Goal: Information Seeking & Learning: Find specific page/section

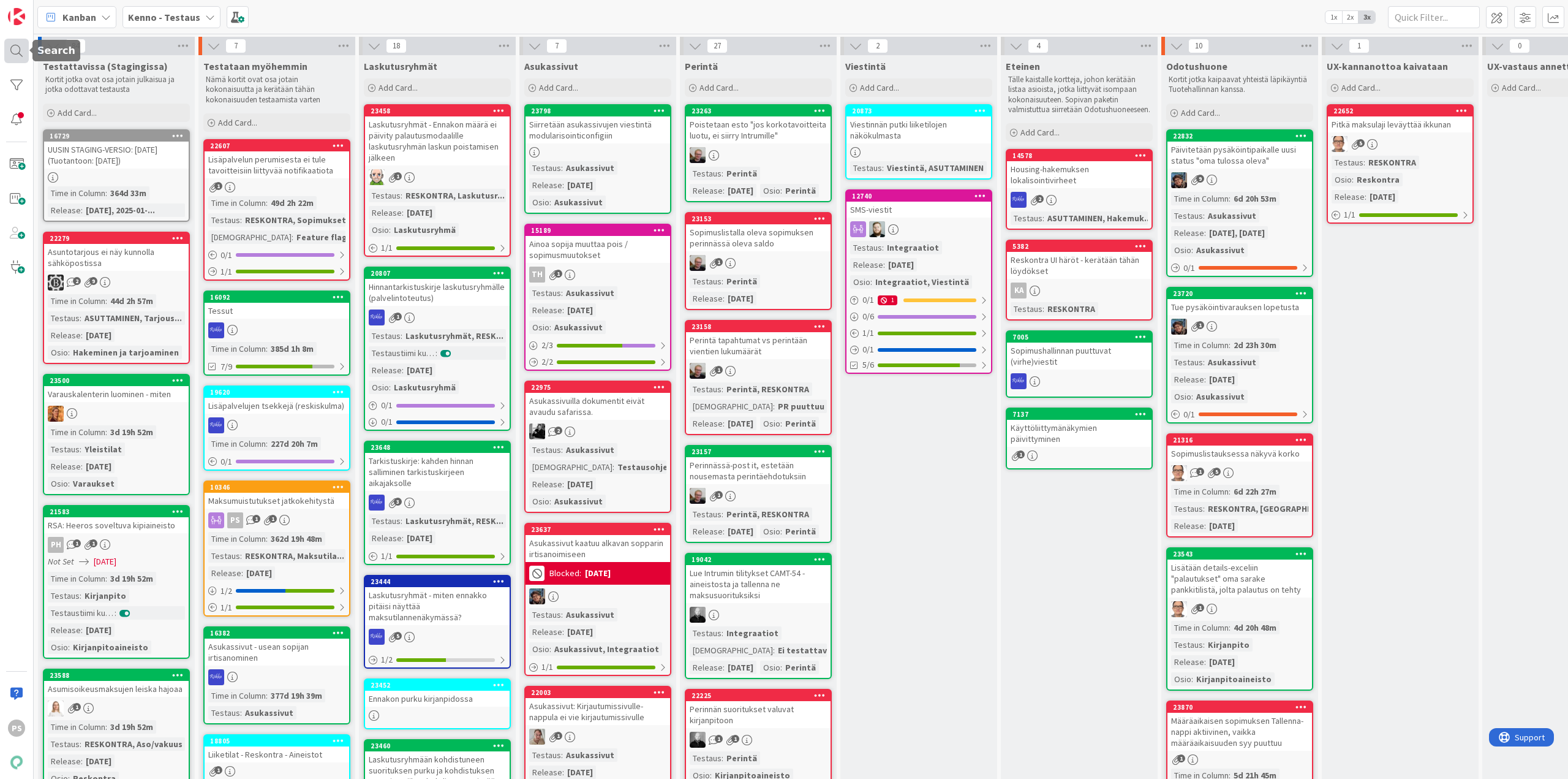
click at [16, 47] on div at bounding box center [16, 50] width 24 height 24
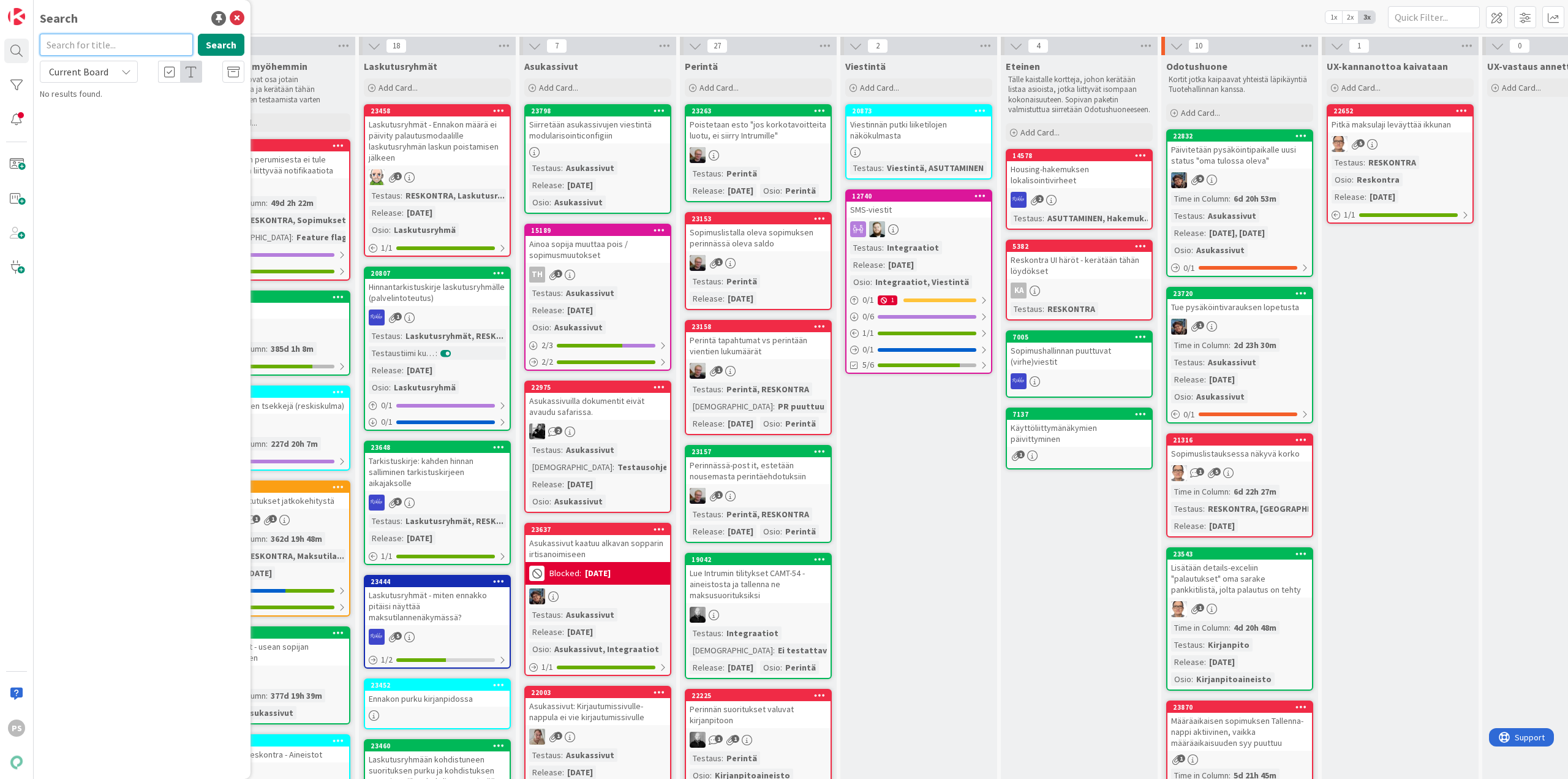
click at [101, 49] on input "text" at bounding box center [116, 45] width 153 height 22
type input "23781"
click at [122, 73] on icon at bounding box center [127, 72] width 10 height 10
click at [105, 127] on span "All Boards" at bounding box center [110, 122] width 127 height 18
click at [164, 111] on span "Mahdollistaa ensimmäisen kuukauden laskun eräpäivä tavoitetta aiemmalle kuukaud…" at bounding box center [147, 114] width 181 height 24
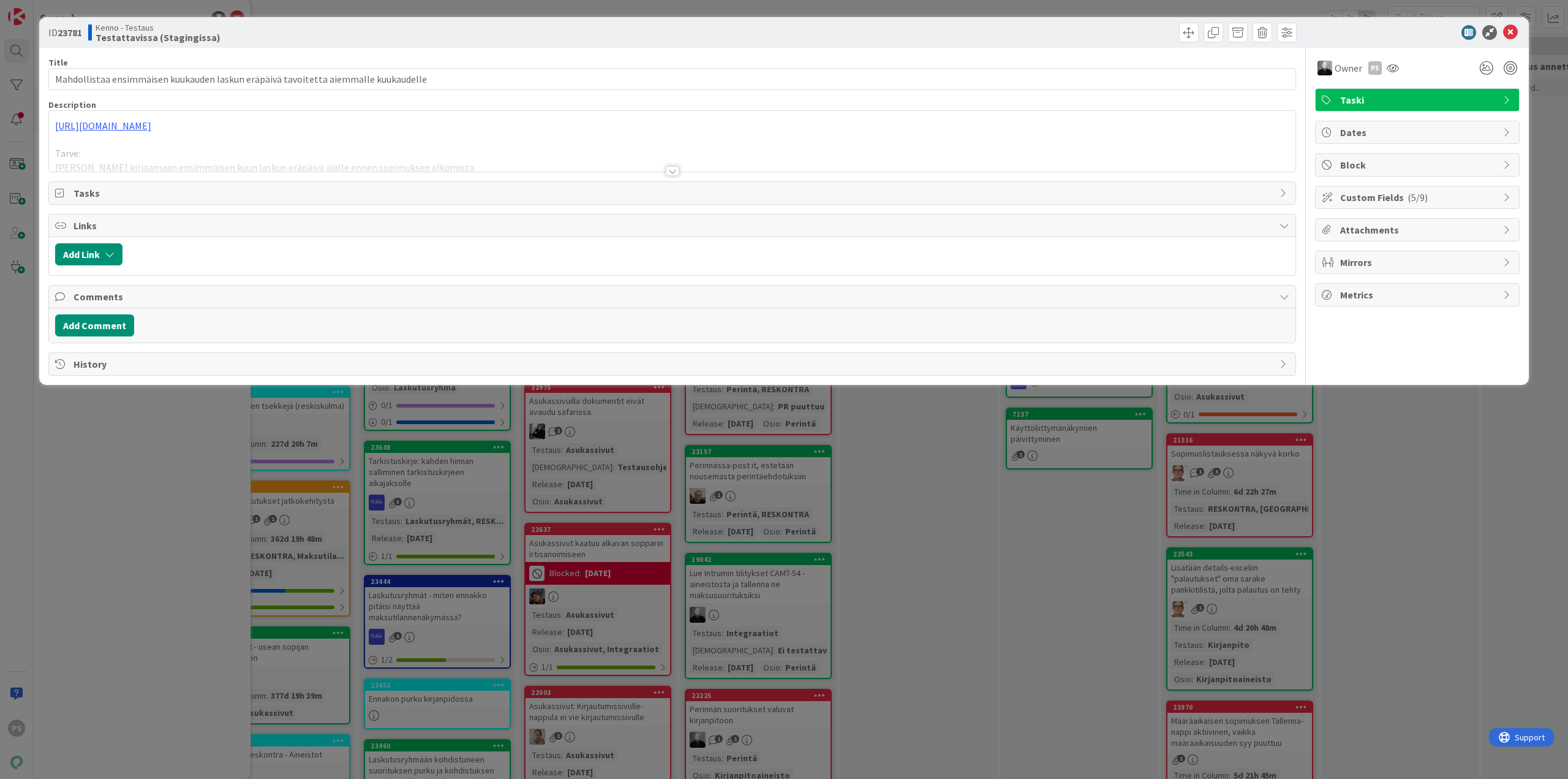
click at [673, 169] on div at bounding box center [672, 171] width 13 height 10
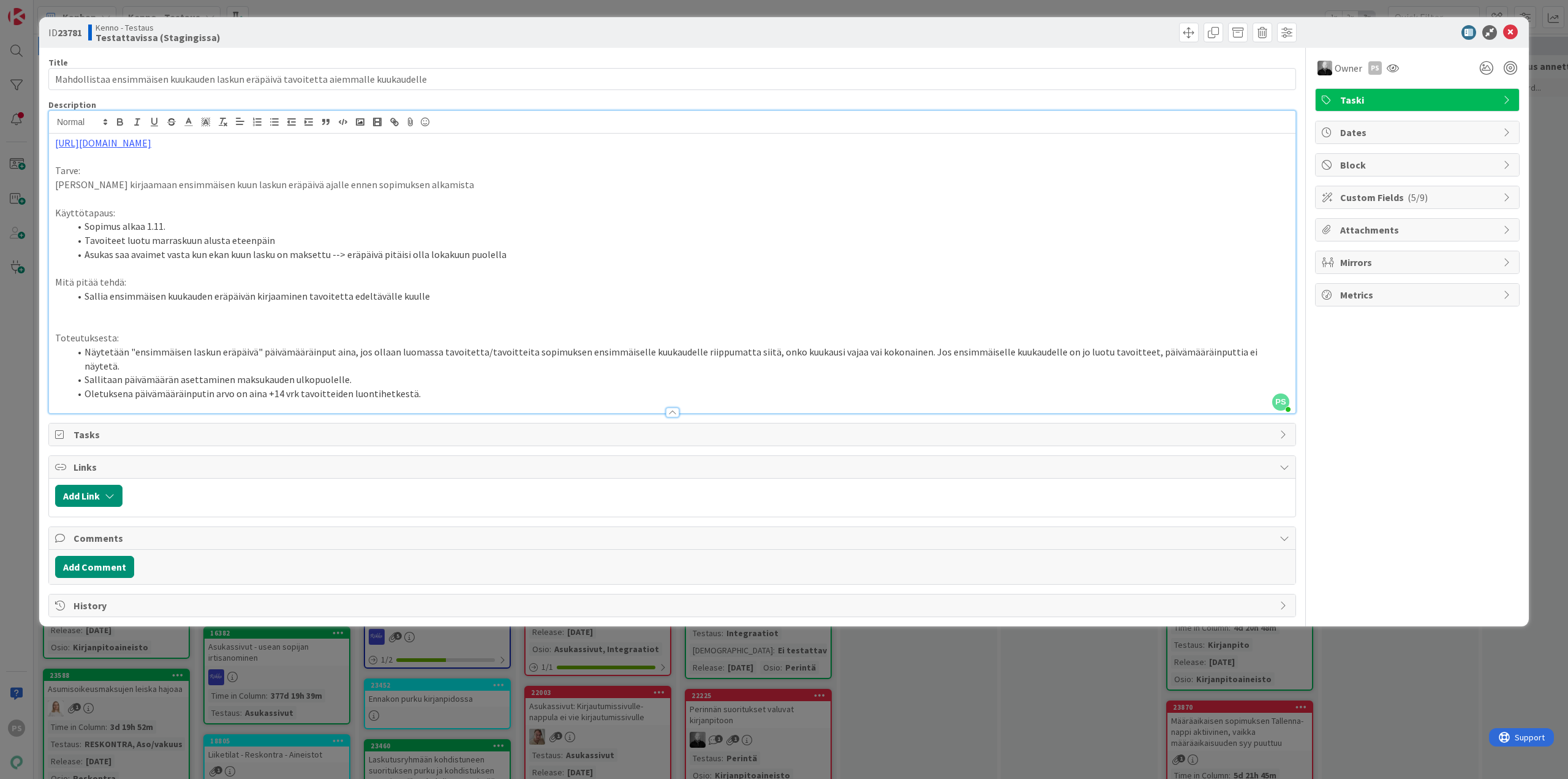
drag, startPoint x: 541, startPoint y: 258, endPoint x: 761, endPoint y: 190, distance: 230.3
click at [761, 190] on p "Pystyä kirjaamaan ensimmäisen kuun laskun eräpäivä ajalle ennen sopimuksen alka…" at bounding box center [672, 185] width 1235 height 14
click at [673, 408] on div at bounding box center [672, 413] width 13 height 10
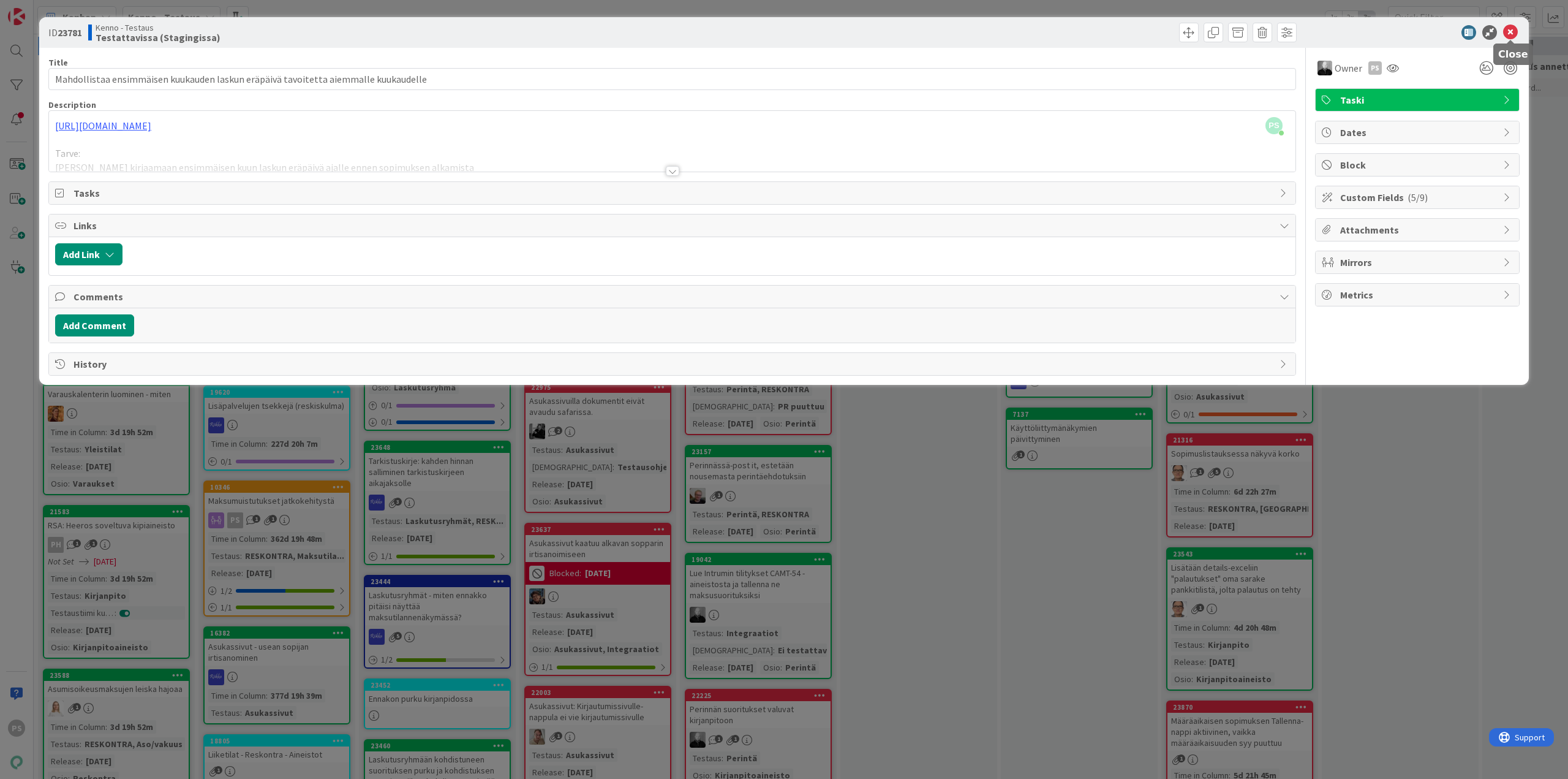
click at [1513, 31] on icon at bounding box center [1511, 32] width 15 height 15
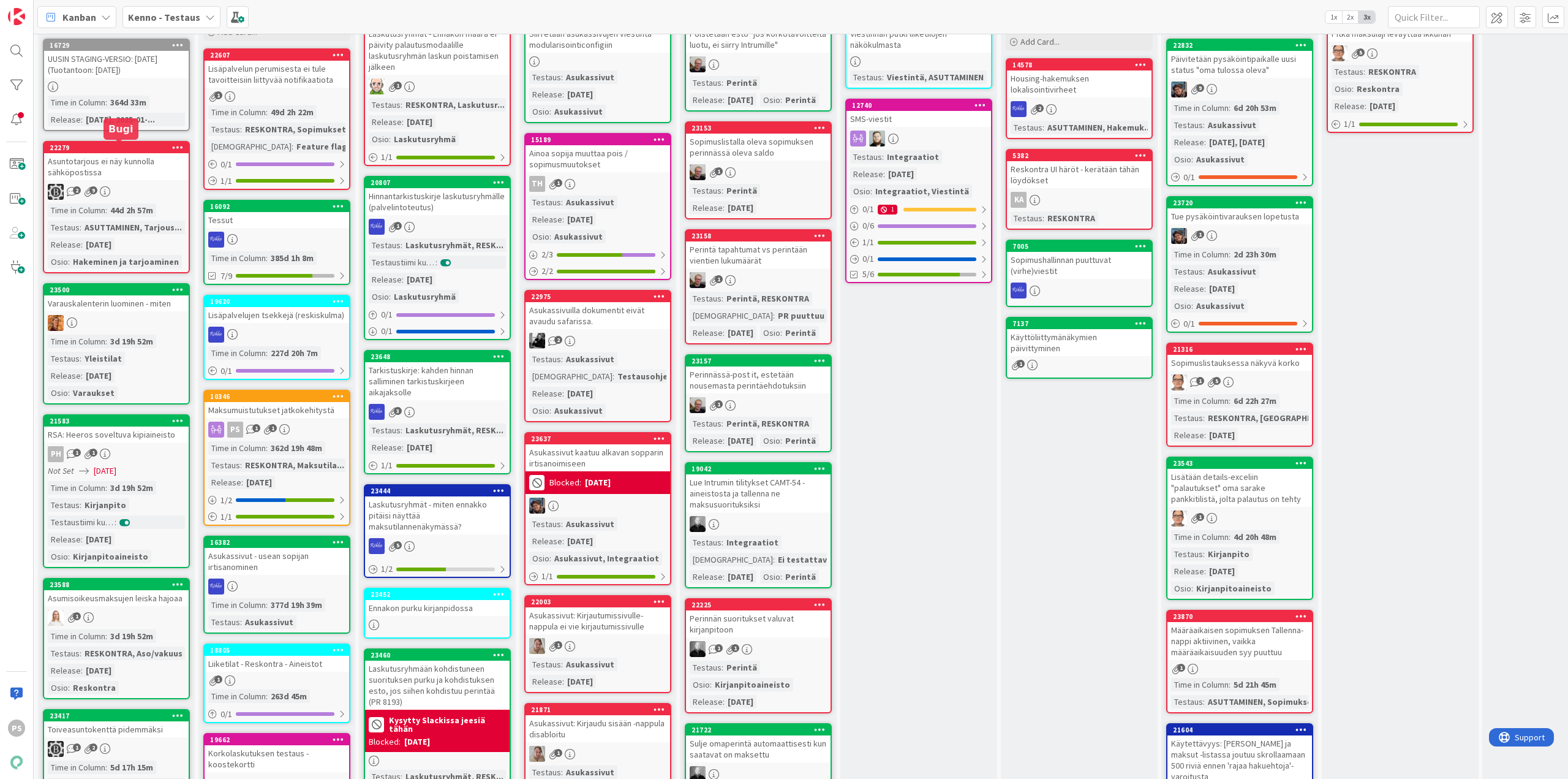
scroll to position [122, 0]
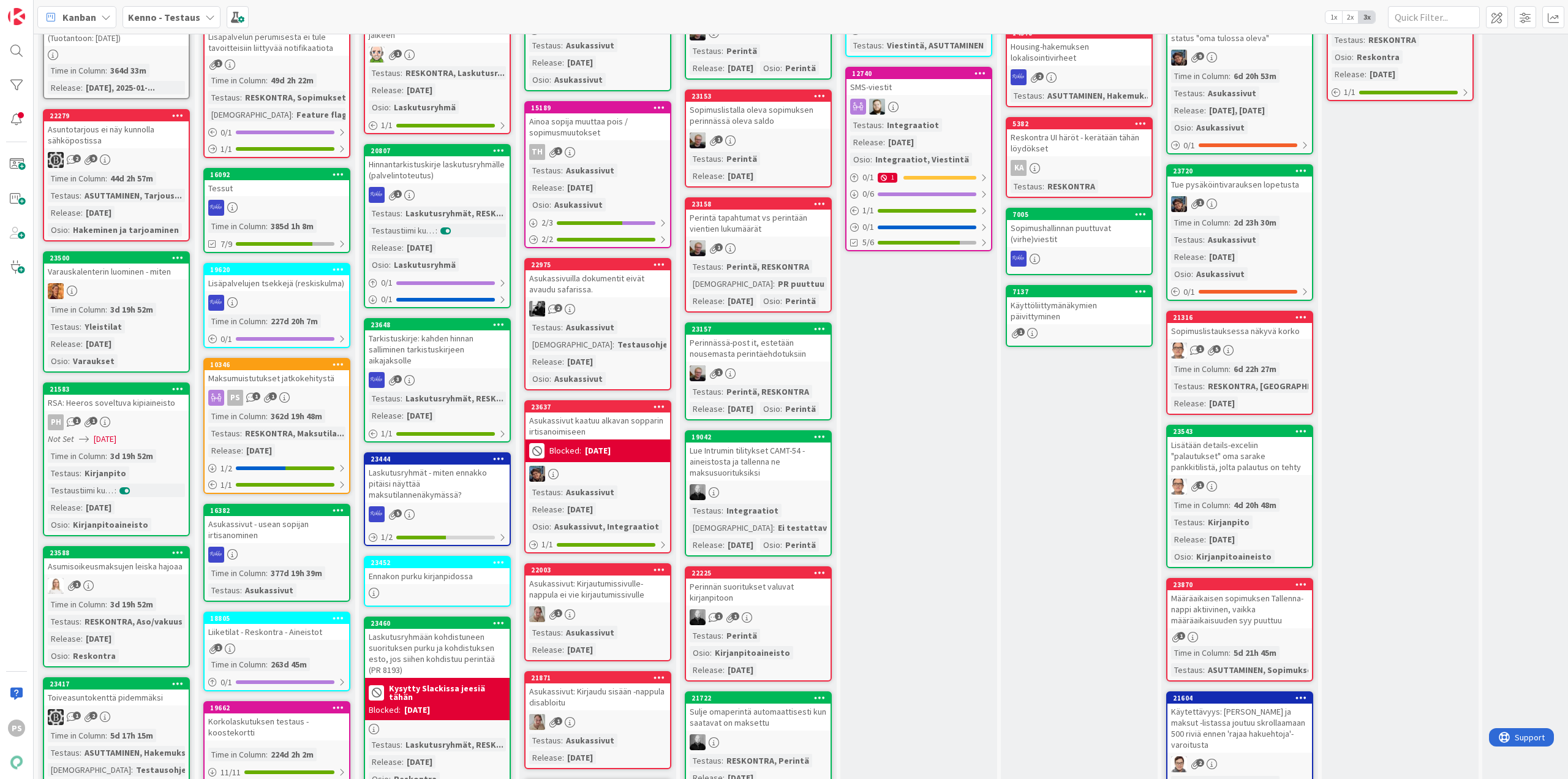
click at [122, 403] on div "RSA: Heeros soveltuva kipiaineisto" at bounding box center [116, 402] width 145 height 16
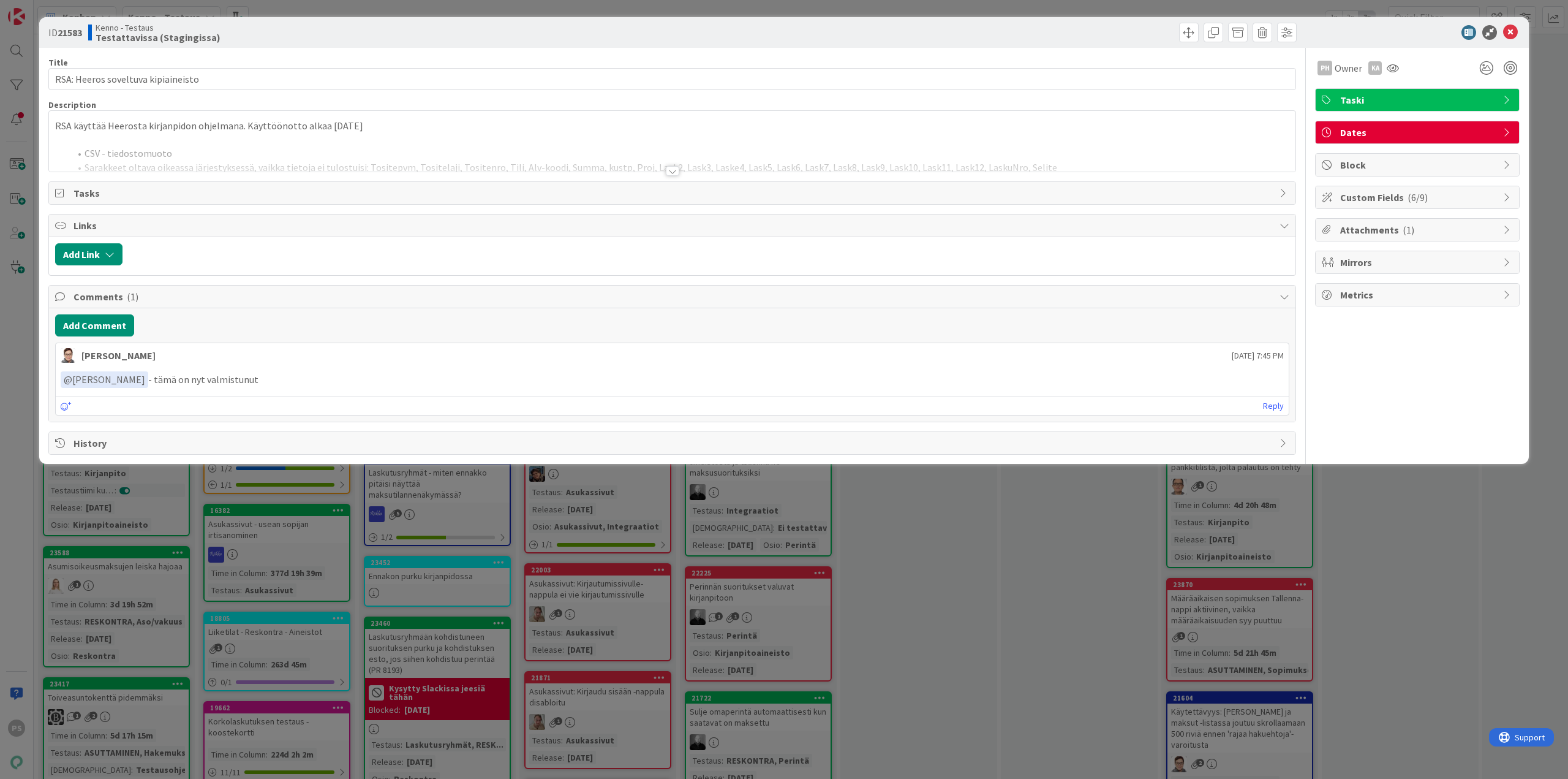
click at [670, 168] on div at bounding box center [672, 171] width 13 height 10
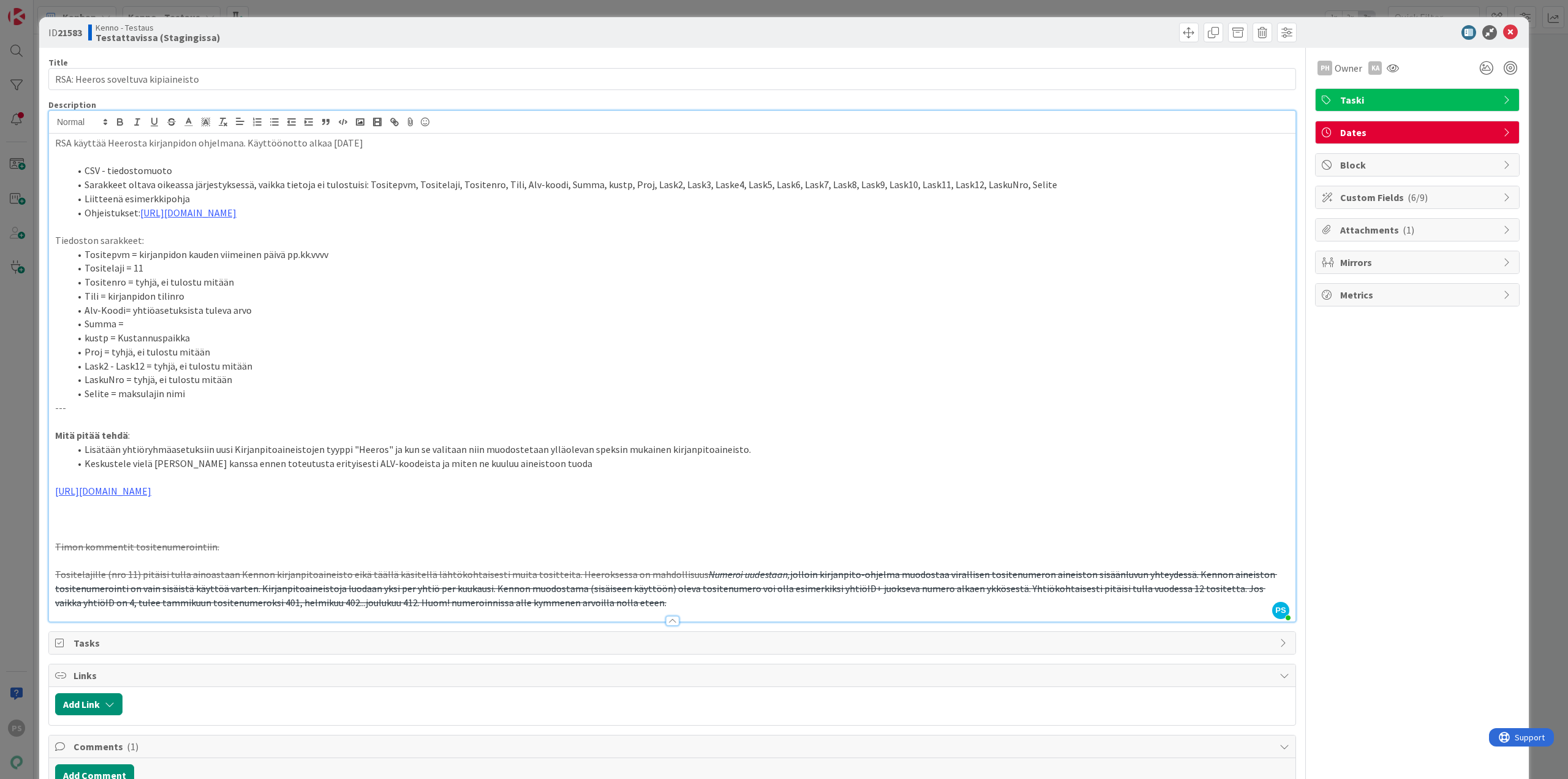
click at [666, 618] on div at bounding box center [672, 621] width 13 height 10
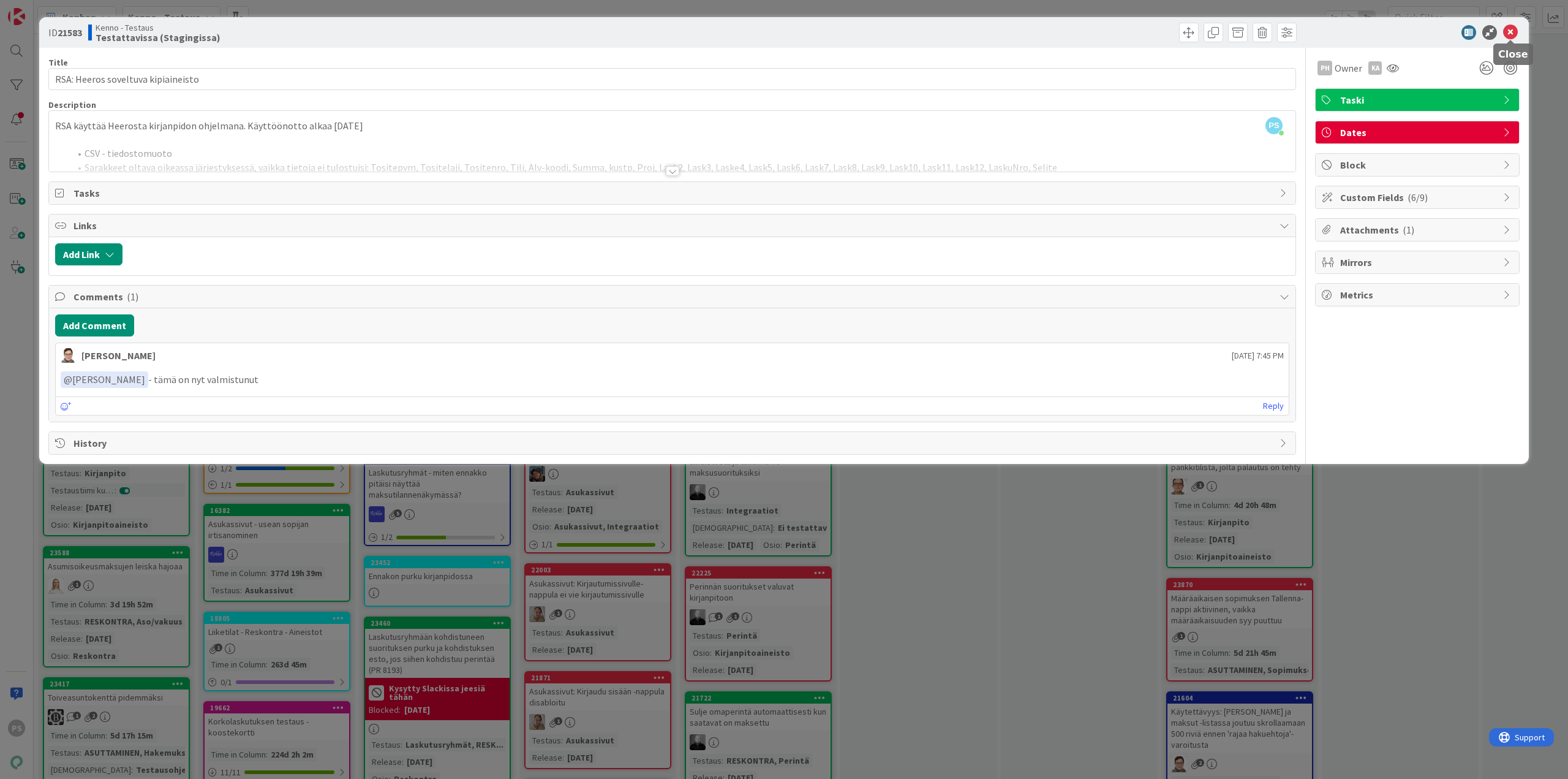
click at [1509, 32] on icon at bounding box center [1511, 32] width 15 height 15
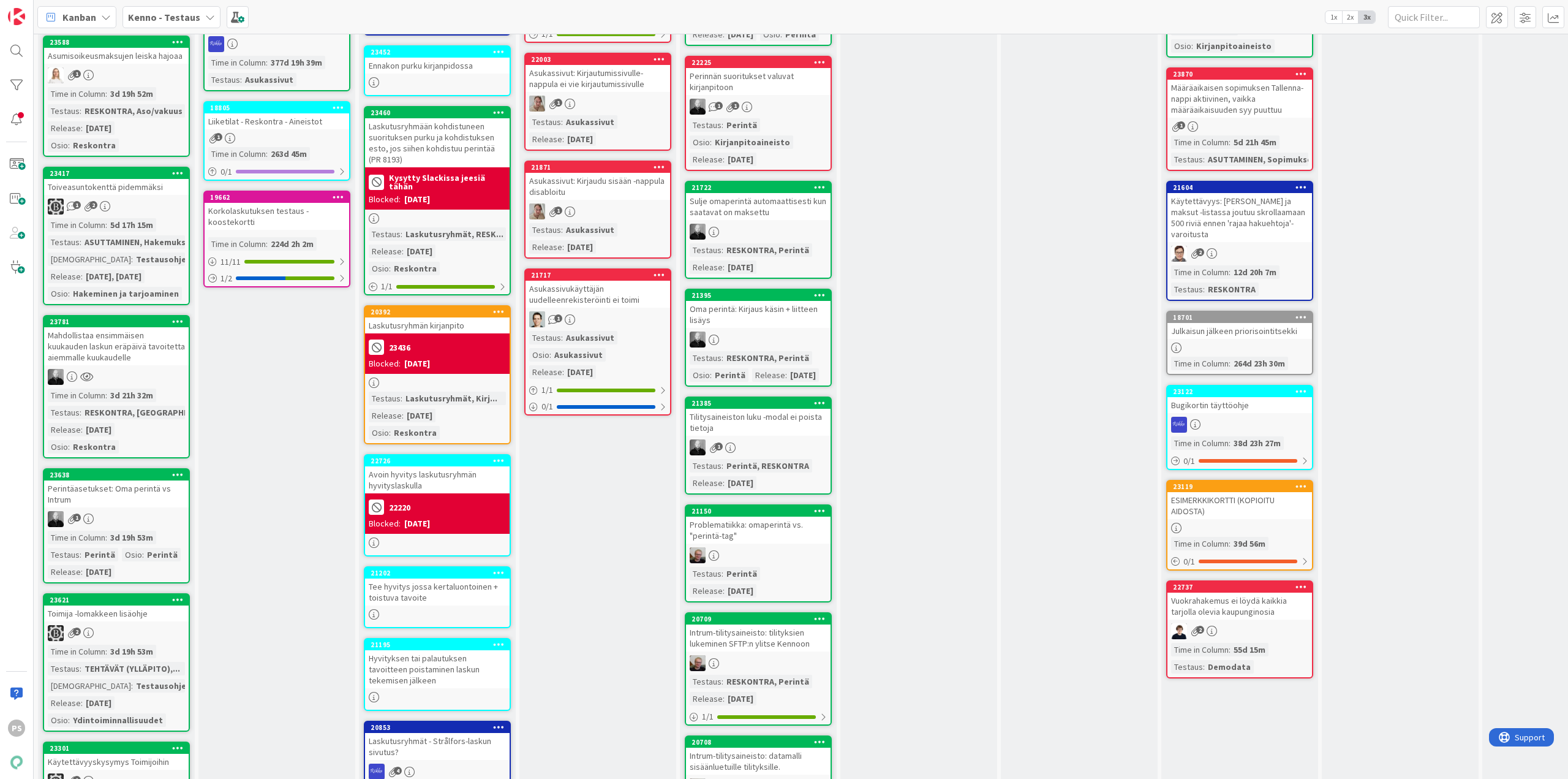
scroll to position [674, 0]
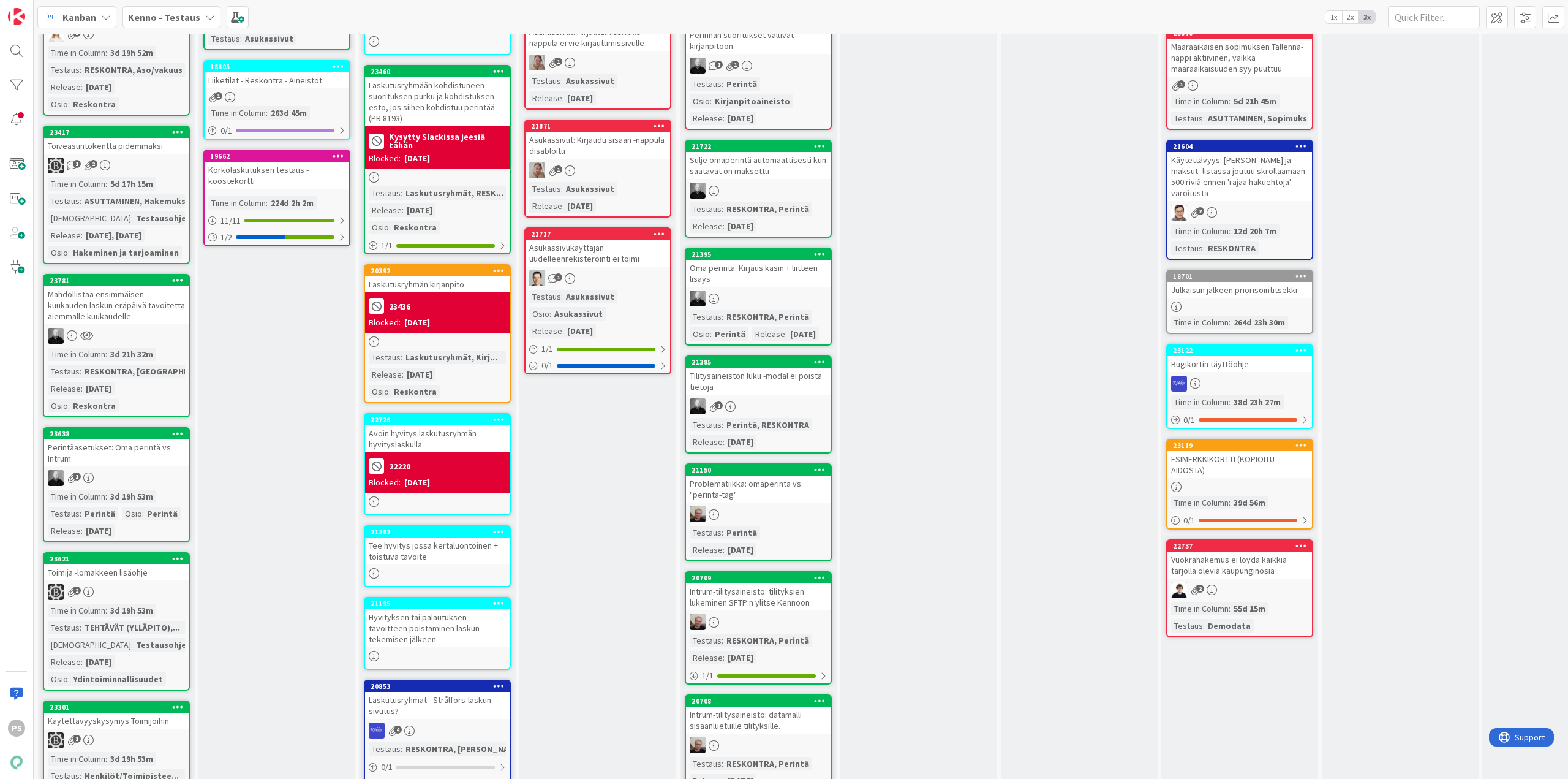
click at [134, 300] on div "Mahdollistaa ensimmäisen kuukauden laskun eräpäivä tavoitetta aiemmalle kuukaud…" at bounding box center [116, 305] width 145 height 38
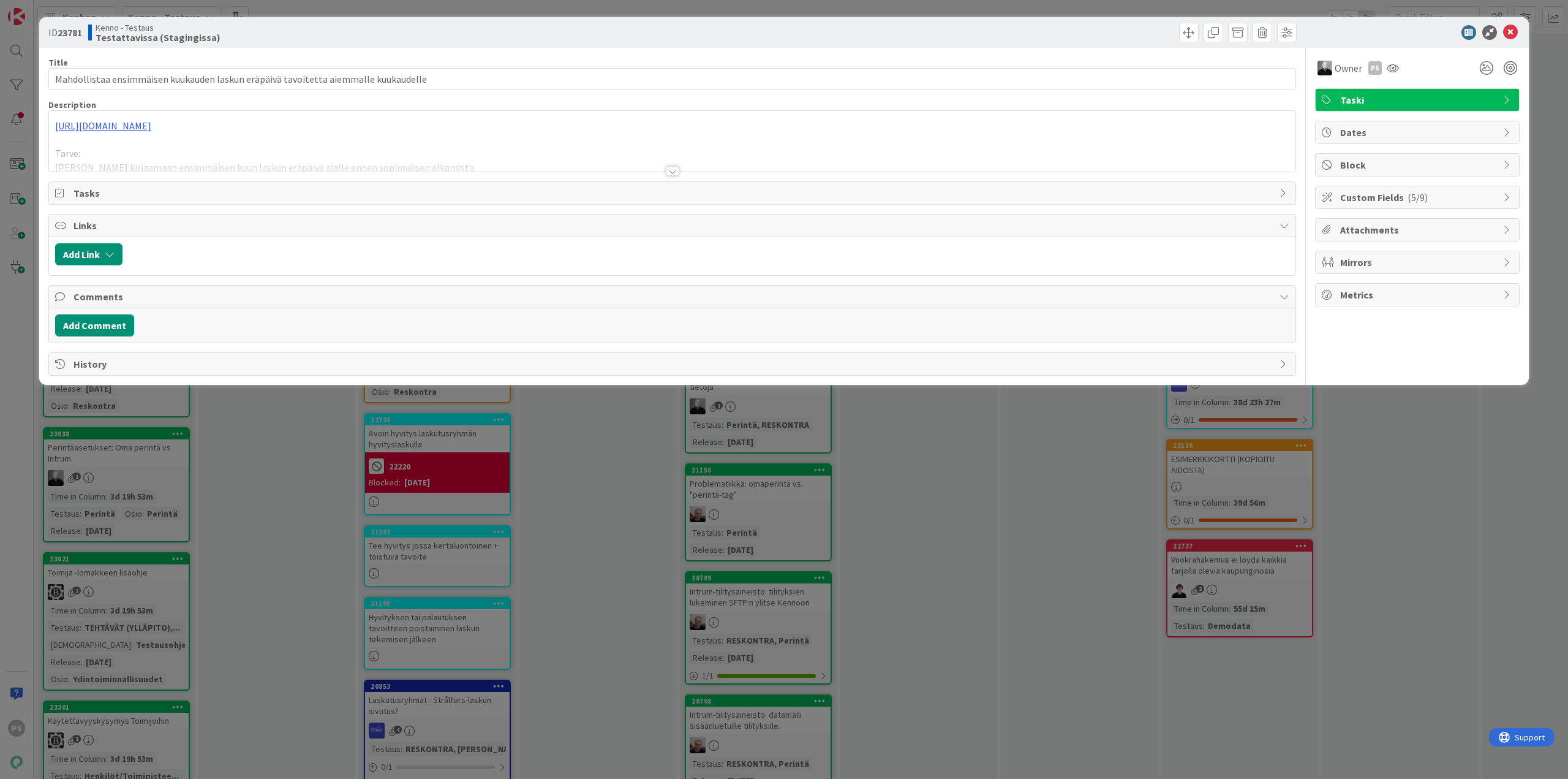
click at [674, 171] on div at bounding box center [672, 171] width 13 height 10
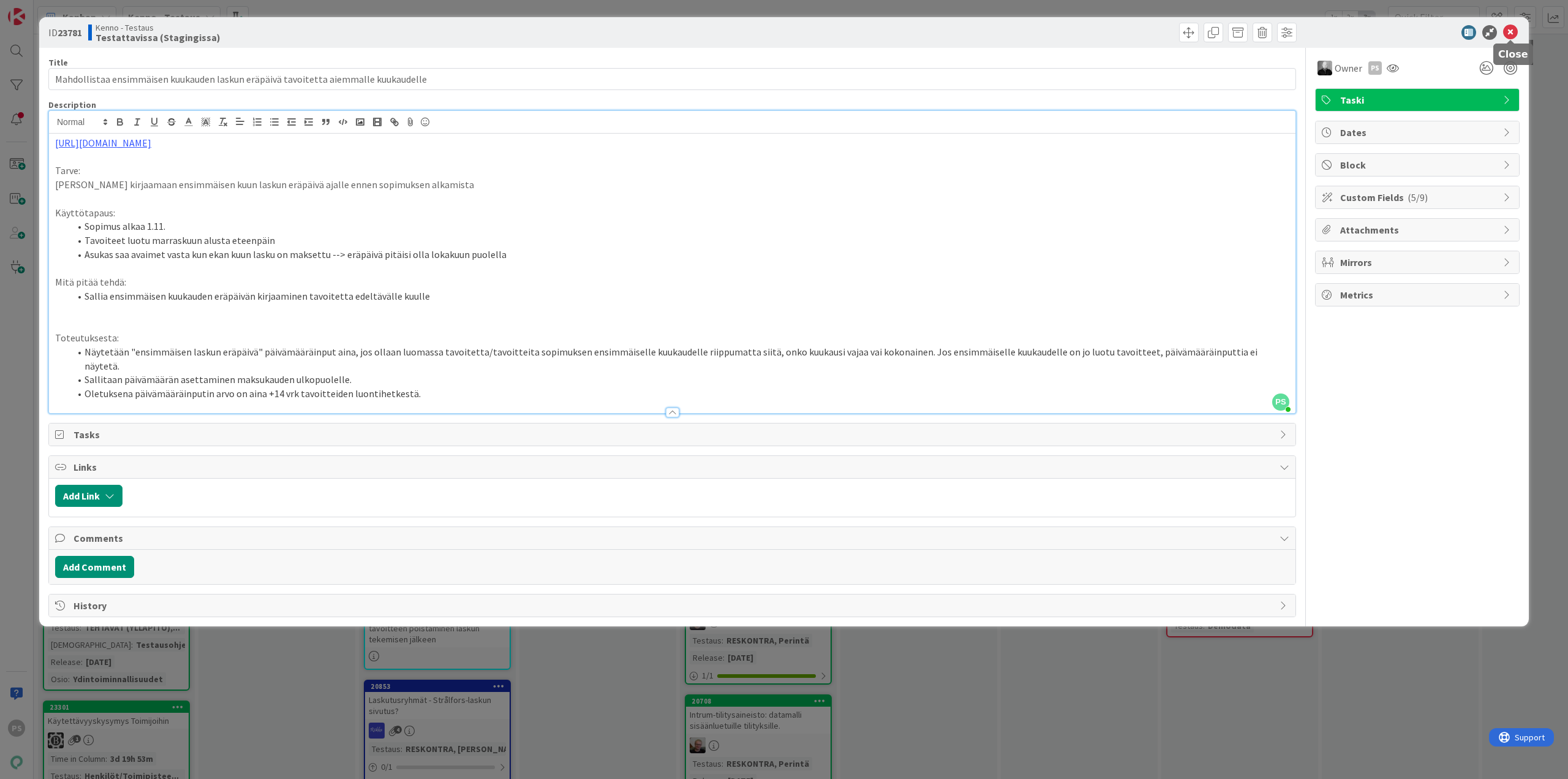
click at [1512, 29] on icon at bounding box center [1511, 32] width 15 height 15
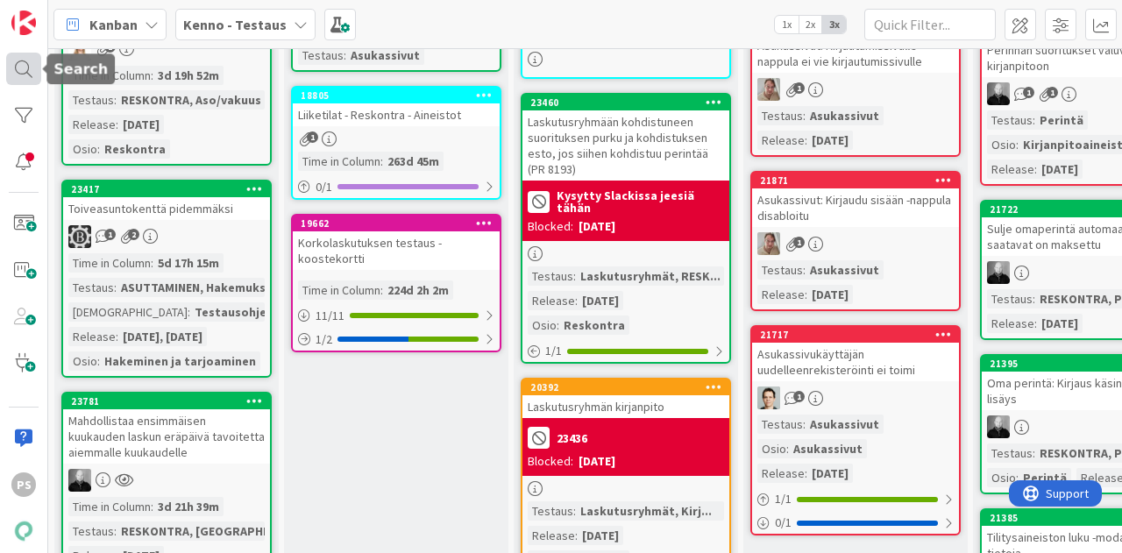
click at [18, 67] on div at bounding box center [23, 69] width 35 height 32
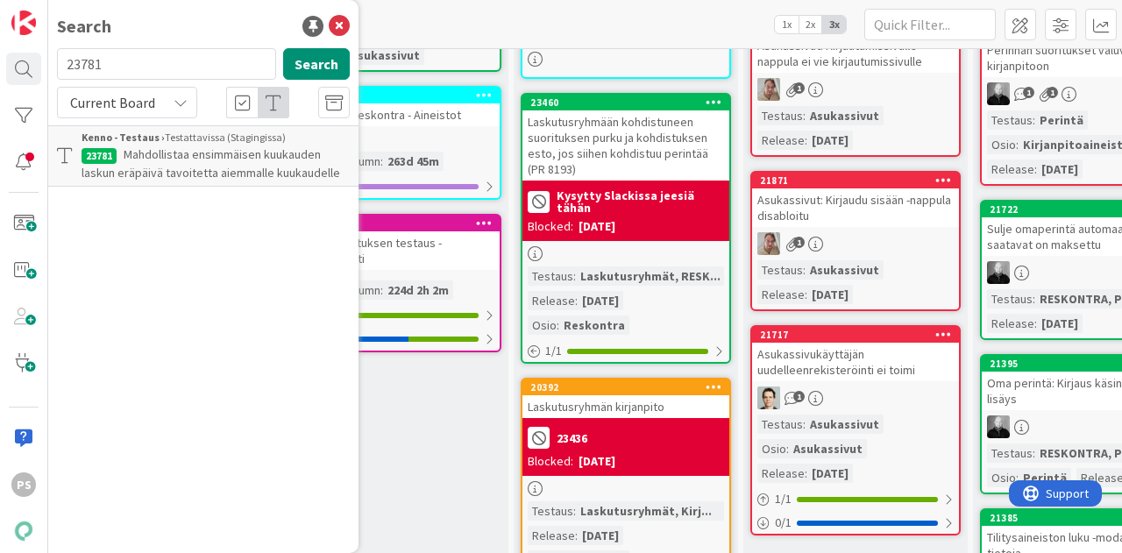
click at [82, 57] on input "23781" at bounding box center [166, 64] width 219 height 32
click at [83, 59] on input "23781" at bounding box center [166, 64] width 219 height 32
type input "indeksi"
click at [182, 104] on icon at bounding box center [181, 103] width 14 height 14
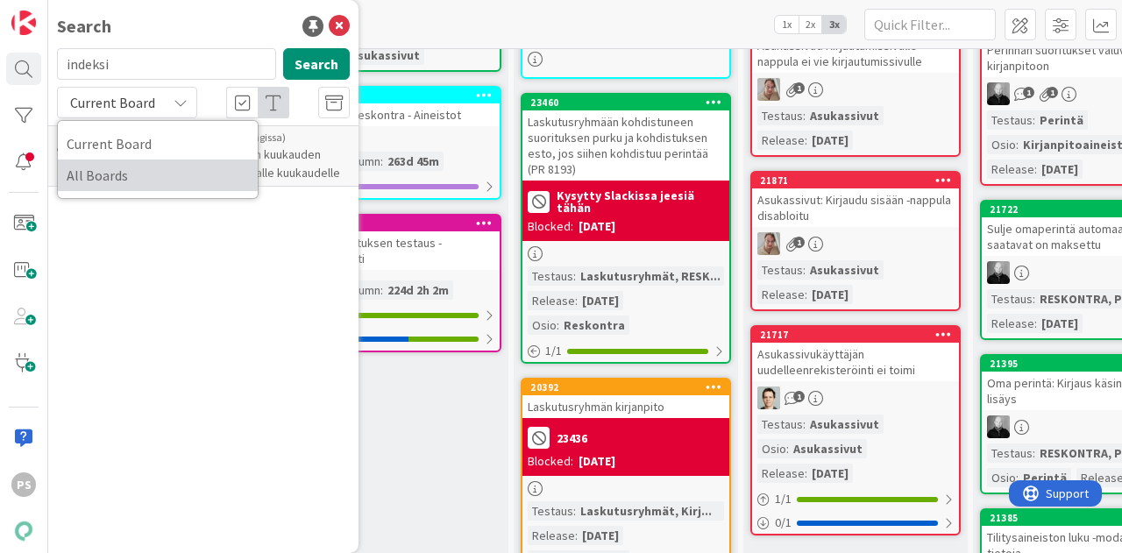
click at [159, 180] on span "All Boards" at bounding box center [158, 175] width 182 height 26
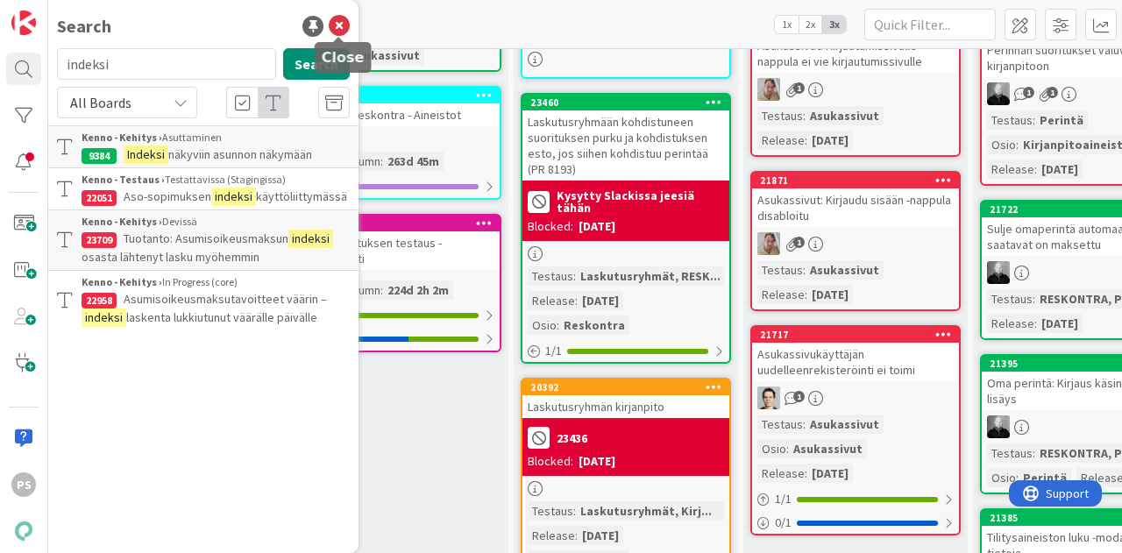
click at [342, 22] on icon at bounding box center [339, 26] width 21 height 21
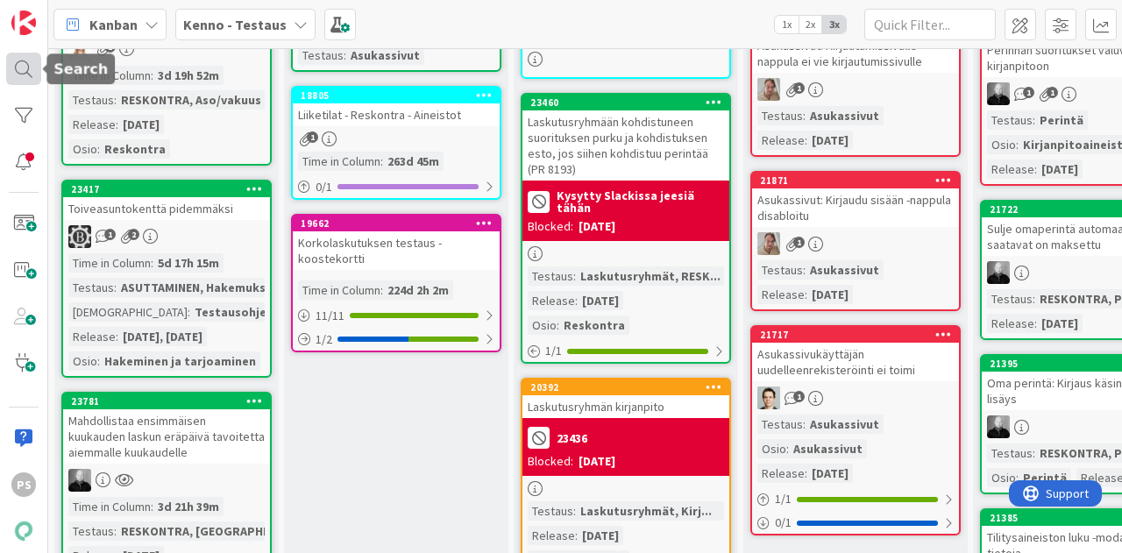
click at [23, 69] on div at bounding box center [23, 69] width 35 height 32
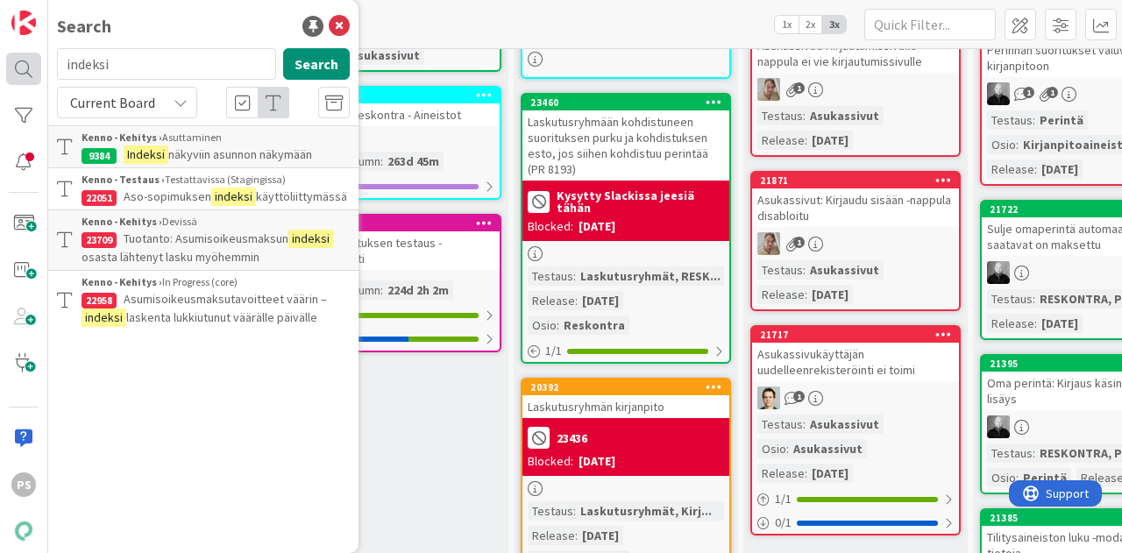
drag, startPoint x: 119, startPoint y: 66, endPoint x: 34, endPoint y: 68, distance: 85.0
click at [34, 68] on div "PS Search indeksi Search Current Board Kenno - Kehitys › Asuttaminen 9384 Indek…" at bounding box center [24, 276] width 48 height 553
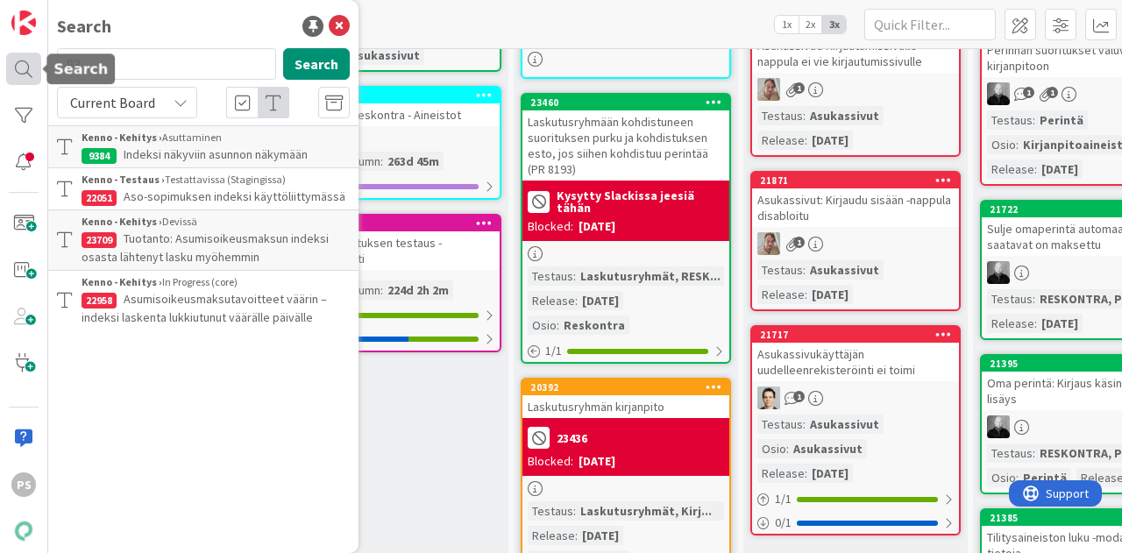
type input "9"
click at [110, 60] on input "text" at bounding box center [166, 64] width 219 height 32
click at [294, 60] on button "Search" at bounding box center [316, 64] width 67 height 32
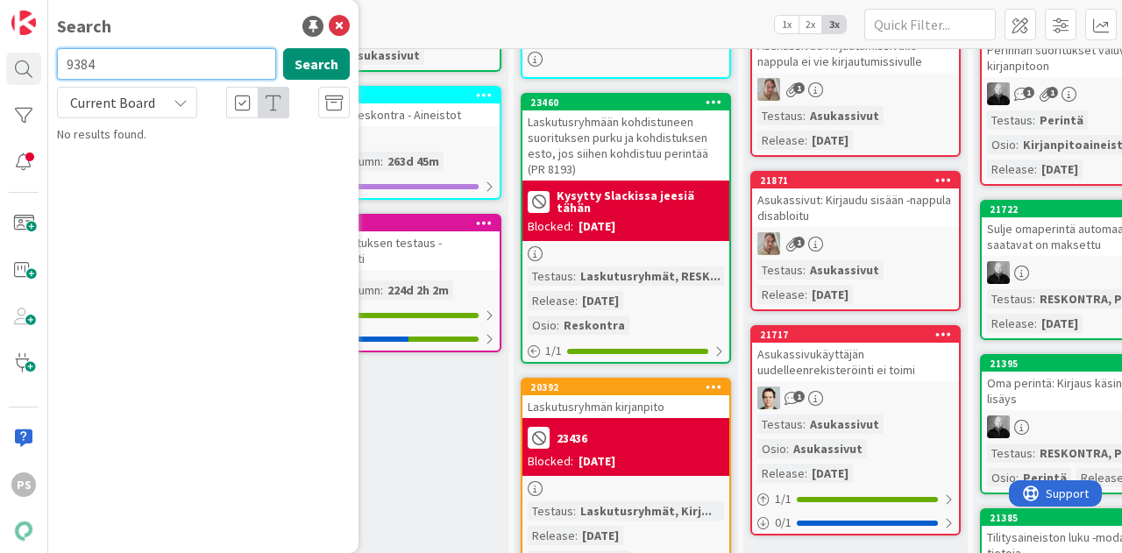
click at [172, 67] on input "9384" at bounding box center [166, 64] width 219 height 32
click at [178, 96] on icon at bounding box center [181, 103] width 14 height 14
drag, startPoint x: 140, startPoint y: 63, endPoint x: 55, endPoint y: 67, distance: 85.1
click at [49, 67] on div "9384 Search" at bounding box center [203, 67] width 314 height 39
click at [169, 107] on div "Current Board" at bounding box center [127, 103] width 140 height 32
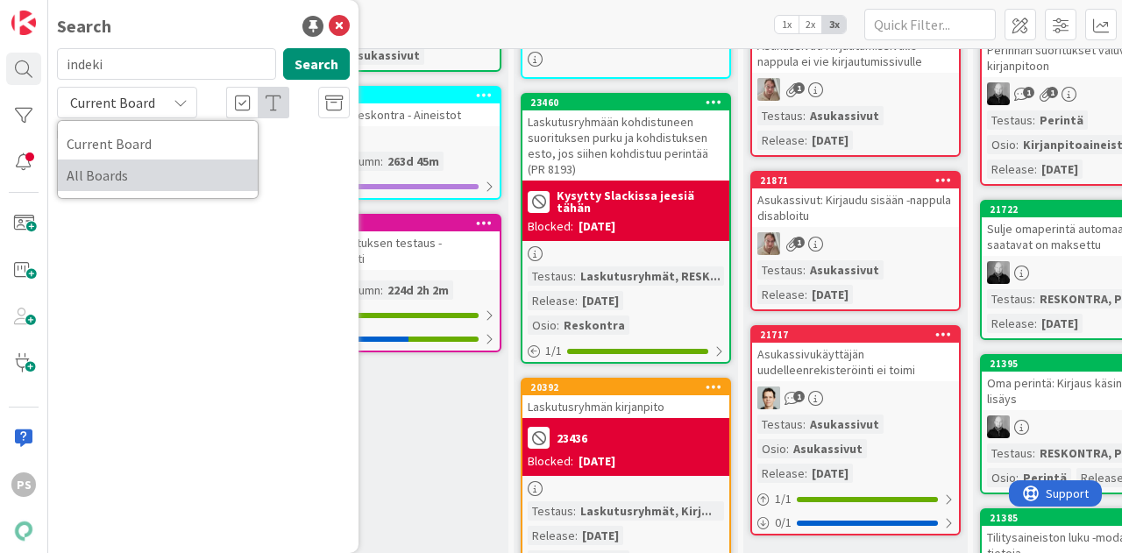
click at [124, 186] on span "All Boards" at bounding box center [158, 175] width 182 height 26
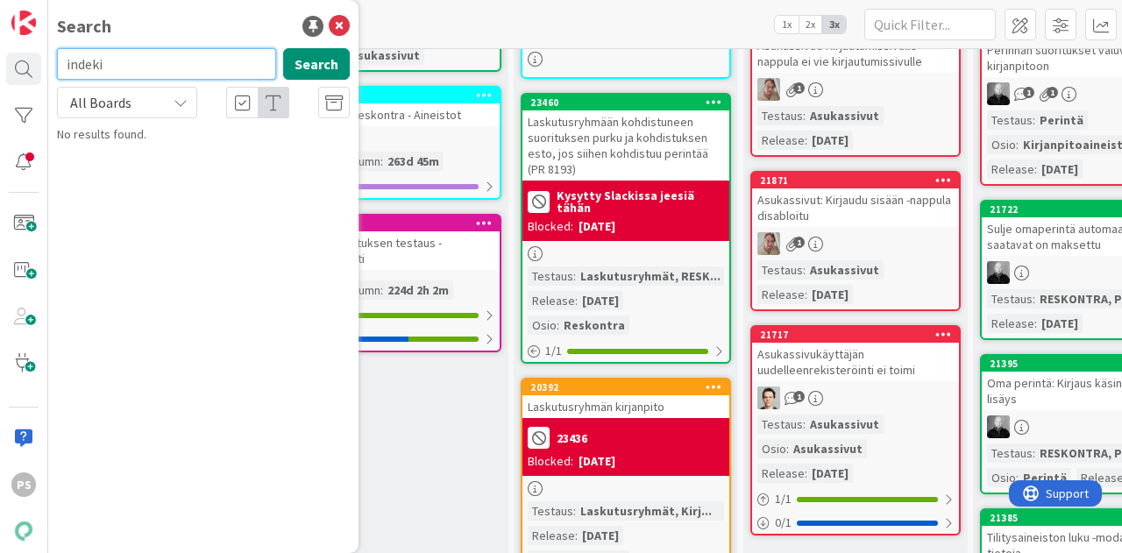
click at [102, 61] on input "indeki" at bounding box center [166, 64] width 219 height 32
type input "indeksi"
click at [316, 66] on button "Search" at bounding box center [316, 64] width 67 height 32
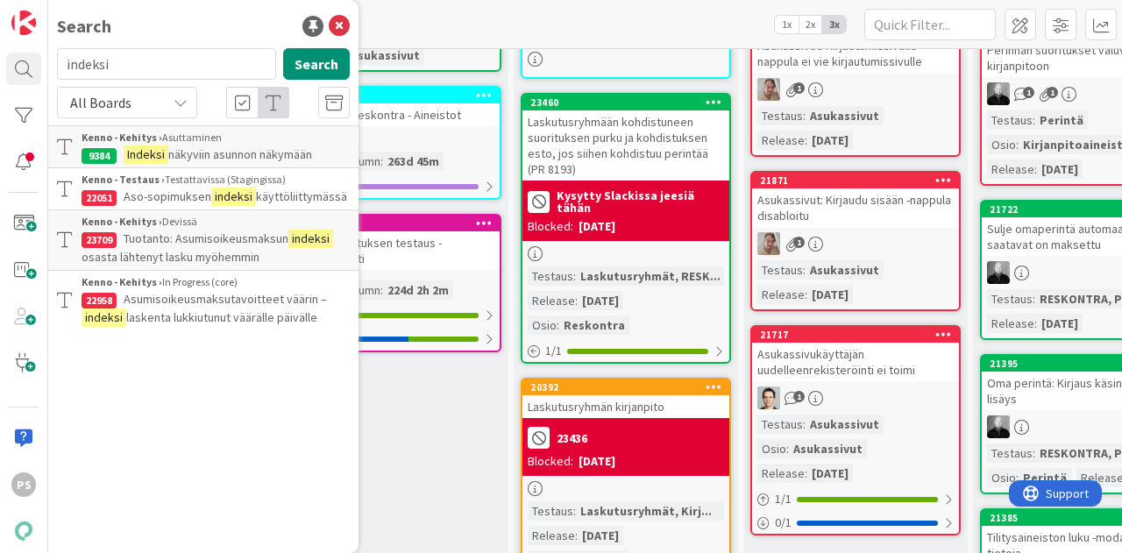
click at [238, 152] on span "näkyviin asunnon näkymään" at bounding box center [240, 154] width 144 height 16
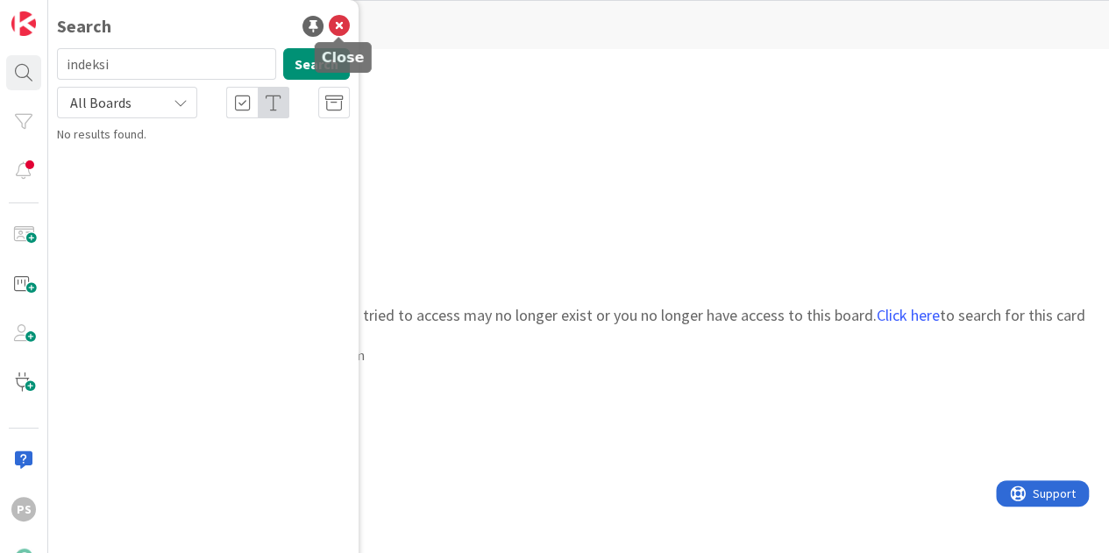
click at [340, 22] on icon at bounding box center [339, 26] width 21 height 21
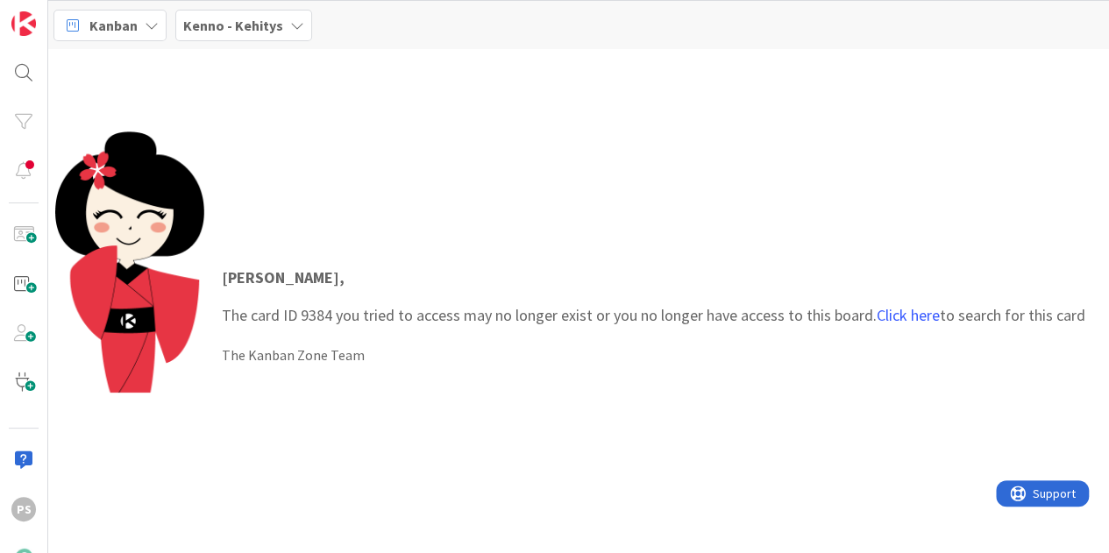
click at [276, 24] on b "Kenno - Kehitys" at bounding box center [233, 26] width 100 height 18
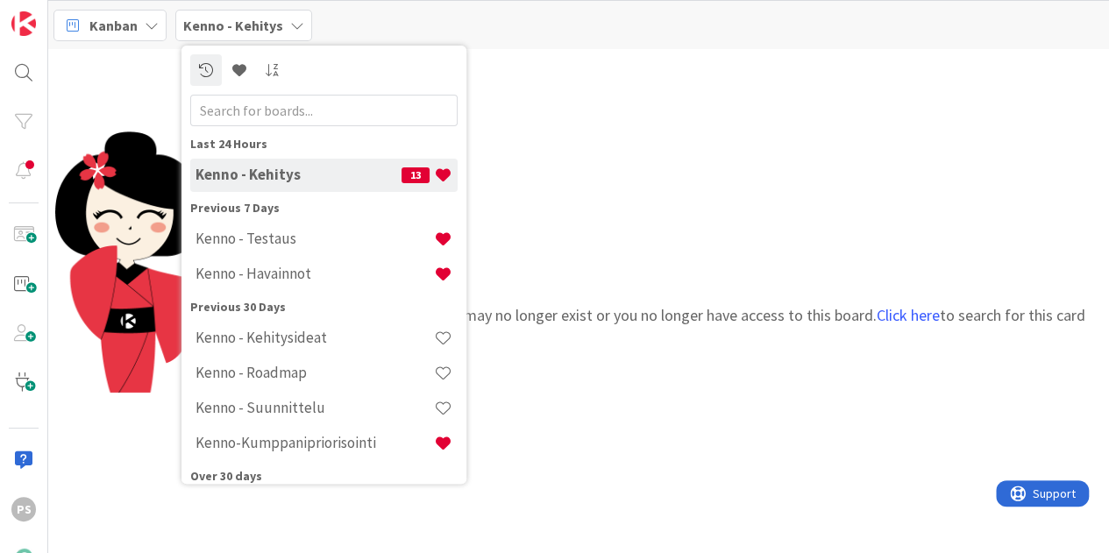
click at [286, 171] on h4 "Kenno - Kehitys" at bounding box center [298, 175] width 206 height 18
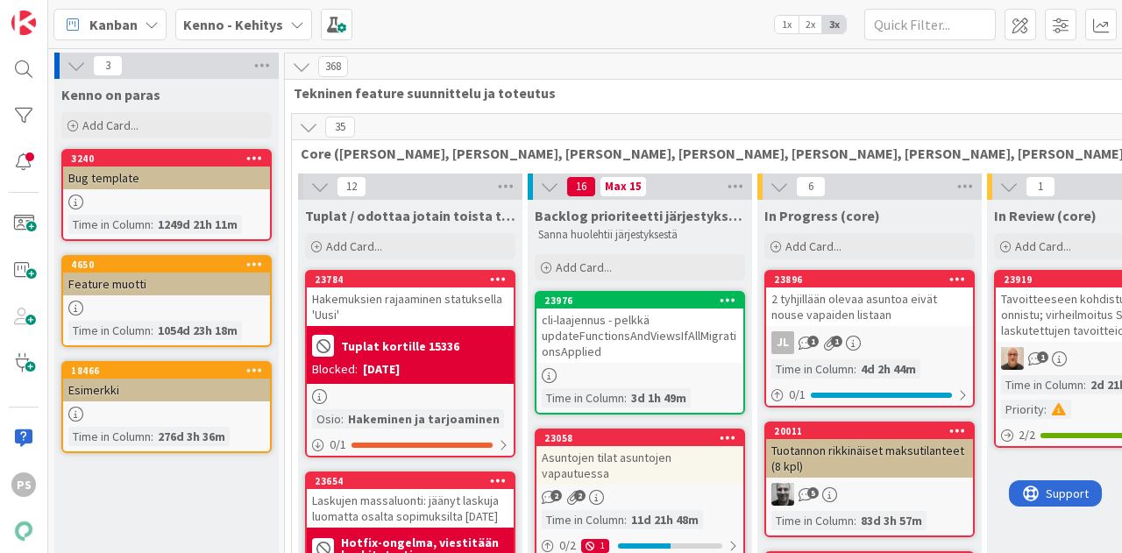
click at [292, 24] on icon at bounding box center [297, 25] width 14 height 14
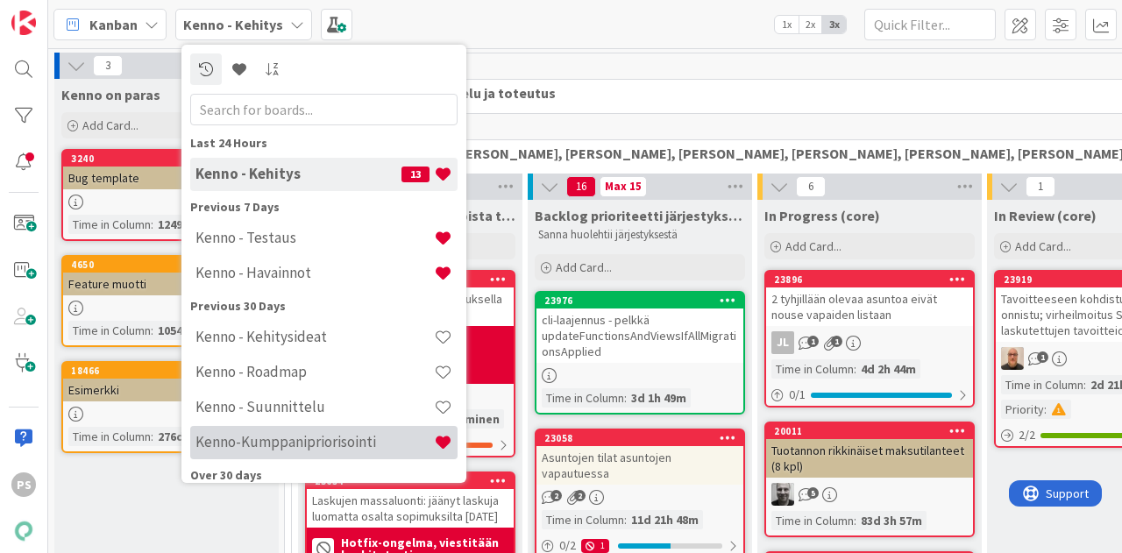
click at [311, 443] on h4 "Kenno-Kumppanipriorisointi" at bounding box center [314, 442] width 238 height 18
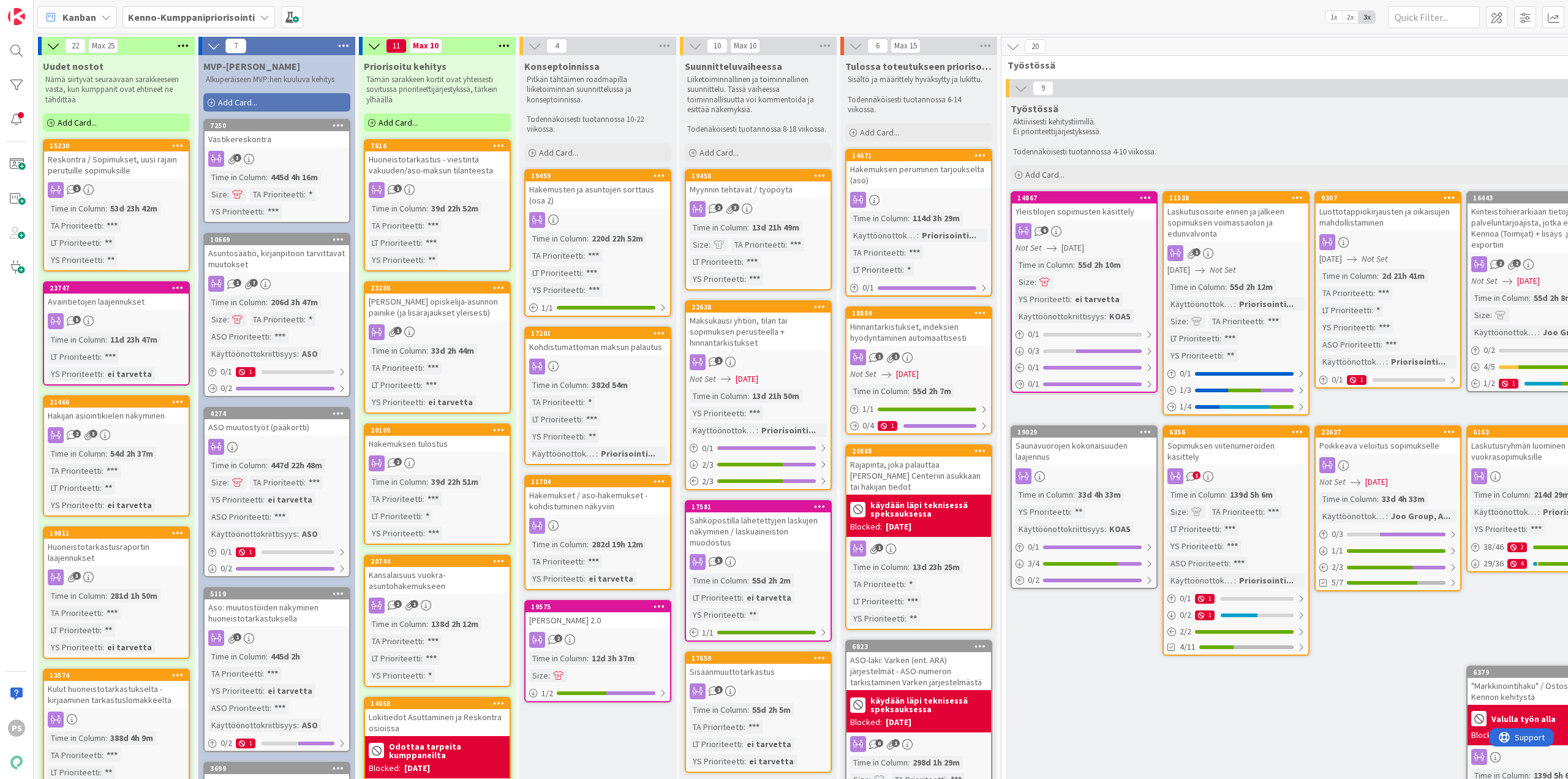
click at [901, 327] on div "Hinnantarkistukset, indeksien hyödyntäminen automaattisesti" at bounding box center [919, 332] width 145 height 27
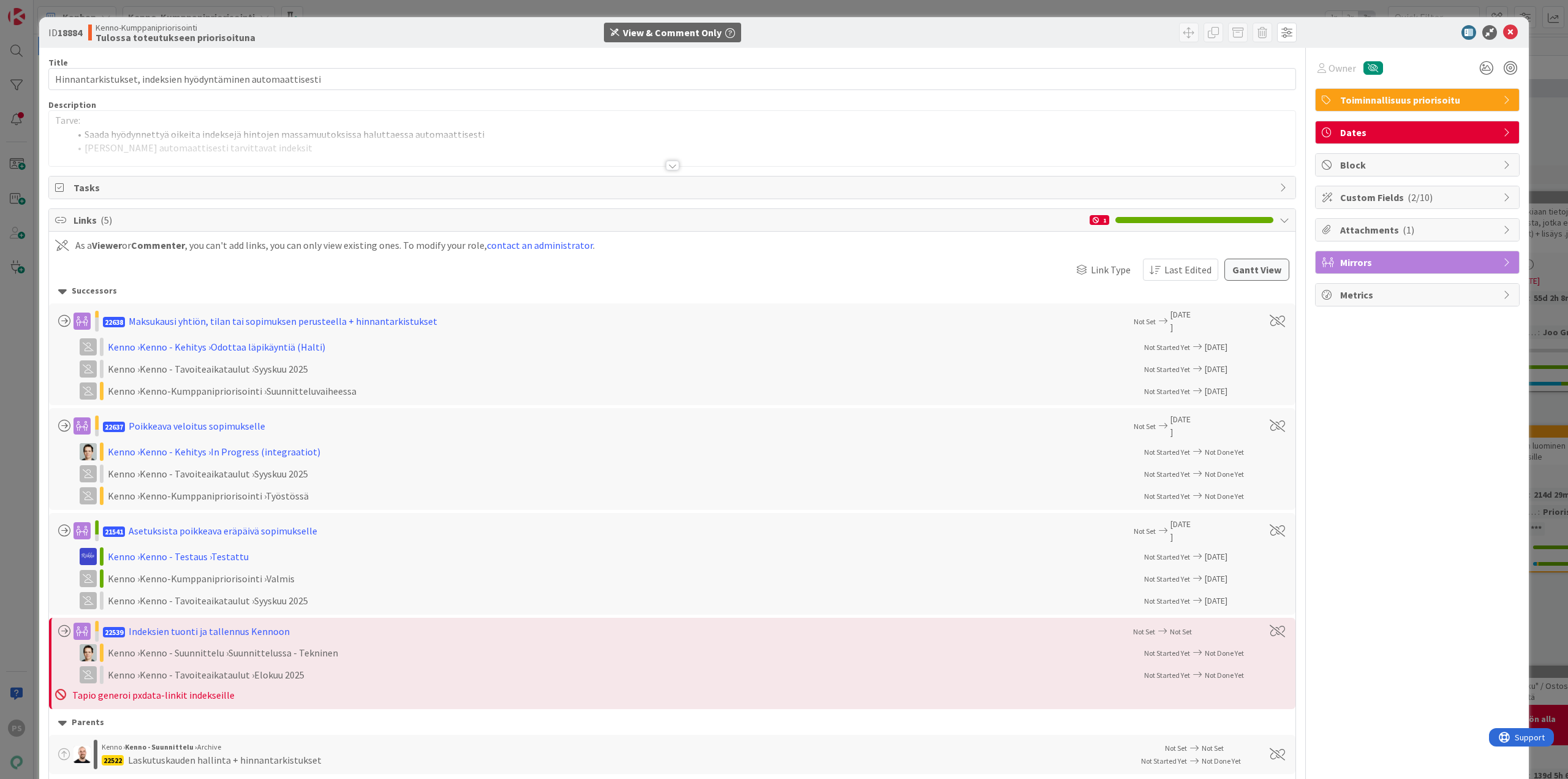
click at [671, 163] on div at bounding box center [672, 166] width 13 height 10
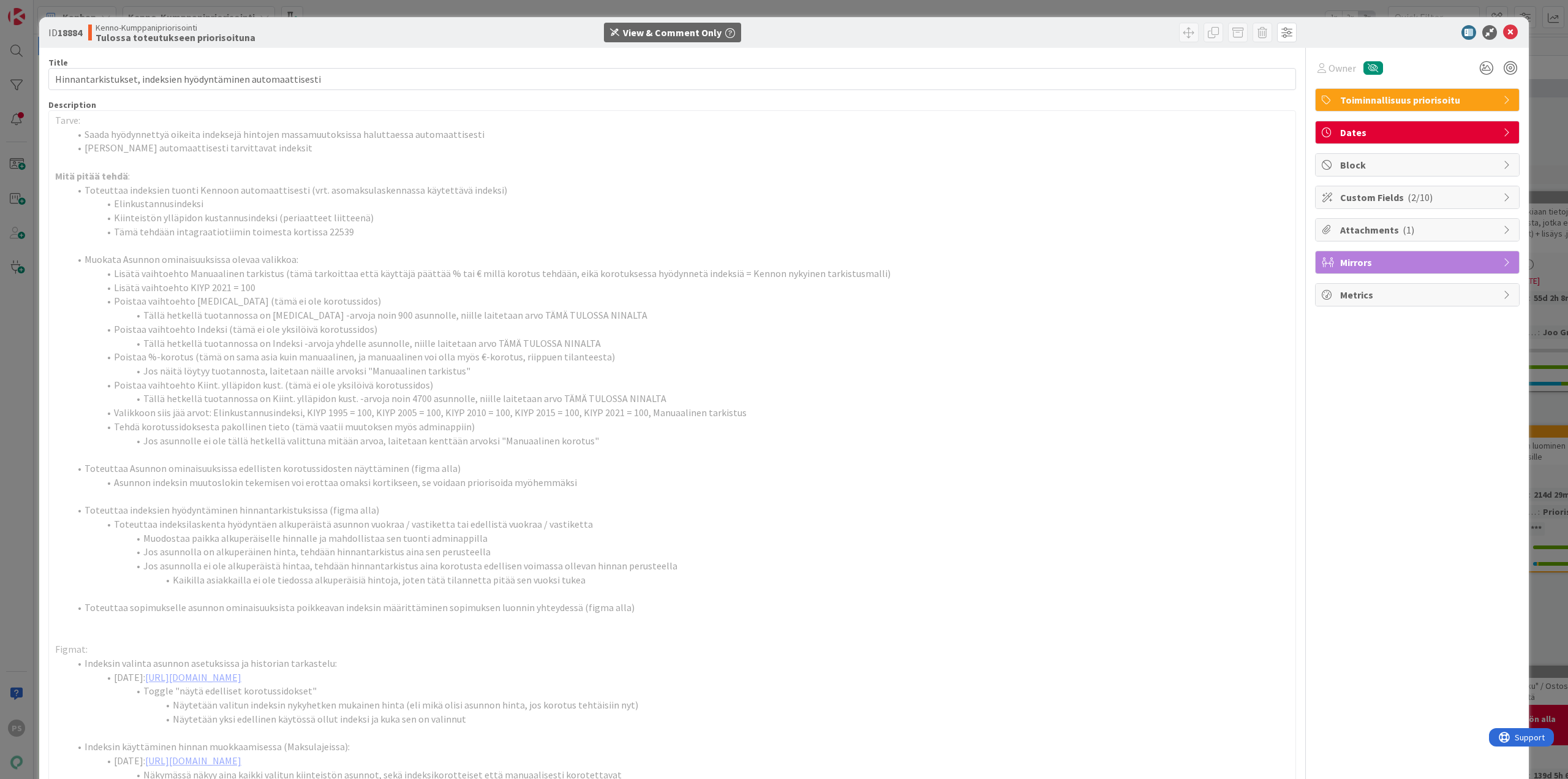
click at [837, 34] on div "View & Comment Only" at bounding box center [673, 32] width 412 height 20
click at [867, 32] on div "View & Comment Only" at bounding box center [673, 32] width 412 height 20
click at [1504, 33] on icon at bounding box center [1511, 32] width 15 height 15
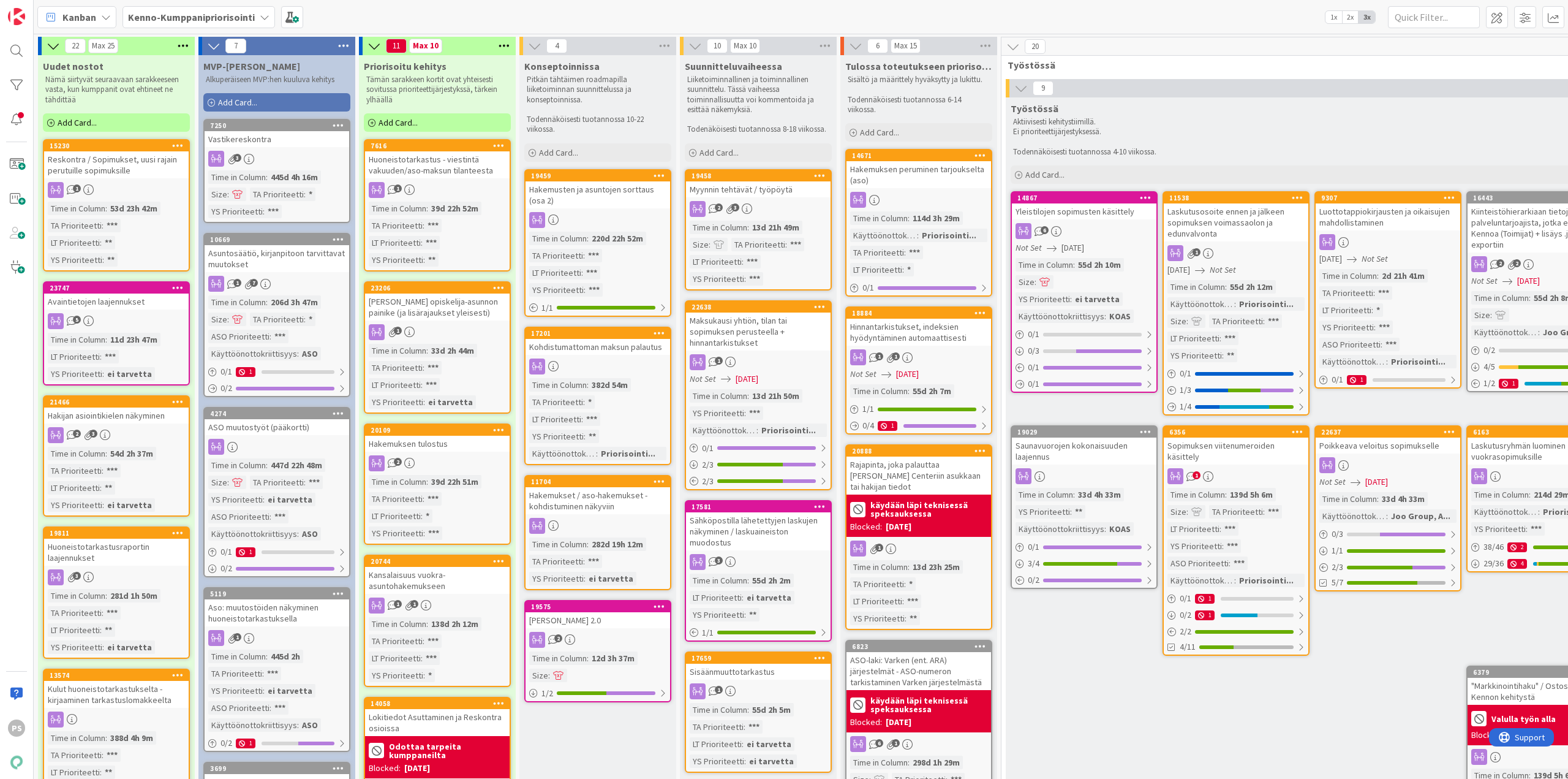
click at [924, 343] on div "Hinnantarkistukset, indeksien hyödyntäminen automaattisesti" at bounding box center [919, 332] width 145 height 27
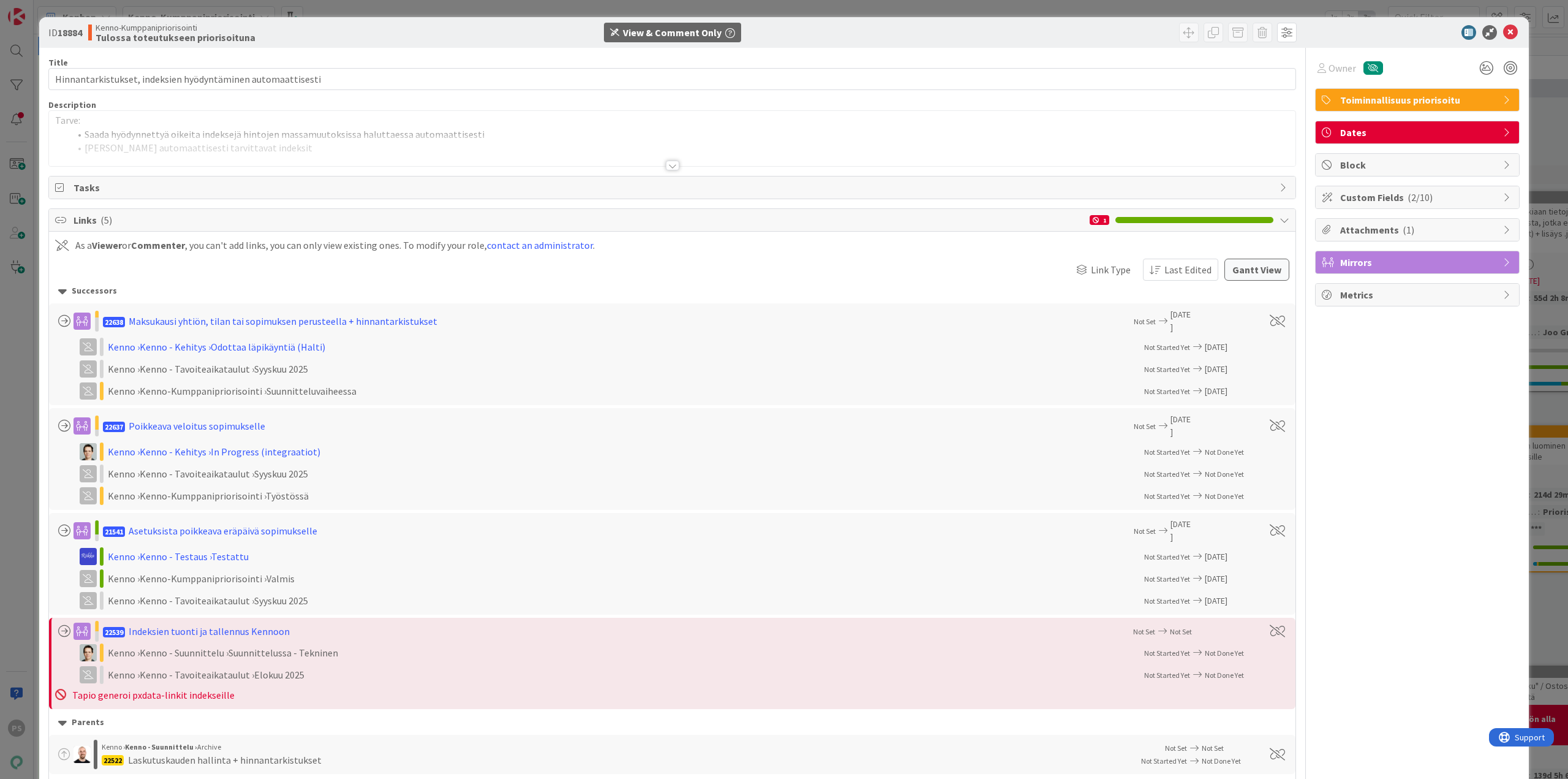
click at [667, 165] on div at bounding box center [672, 166] width 13 height 10
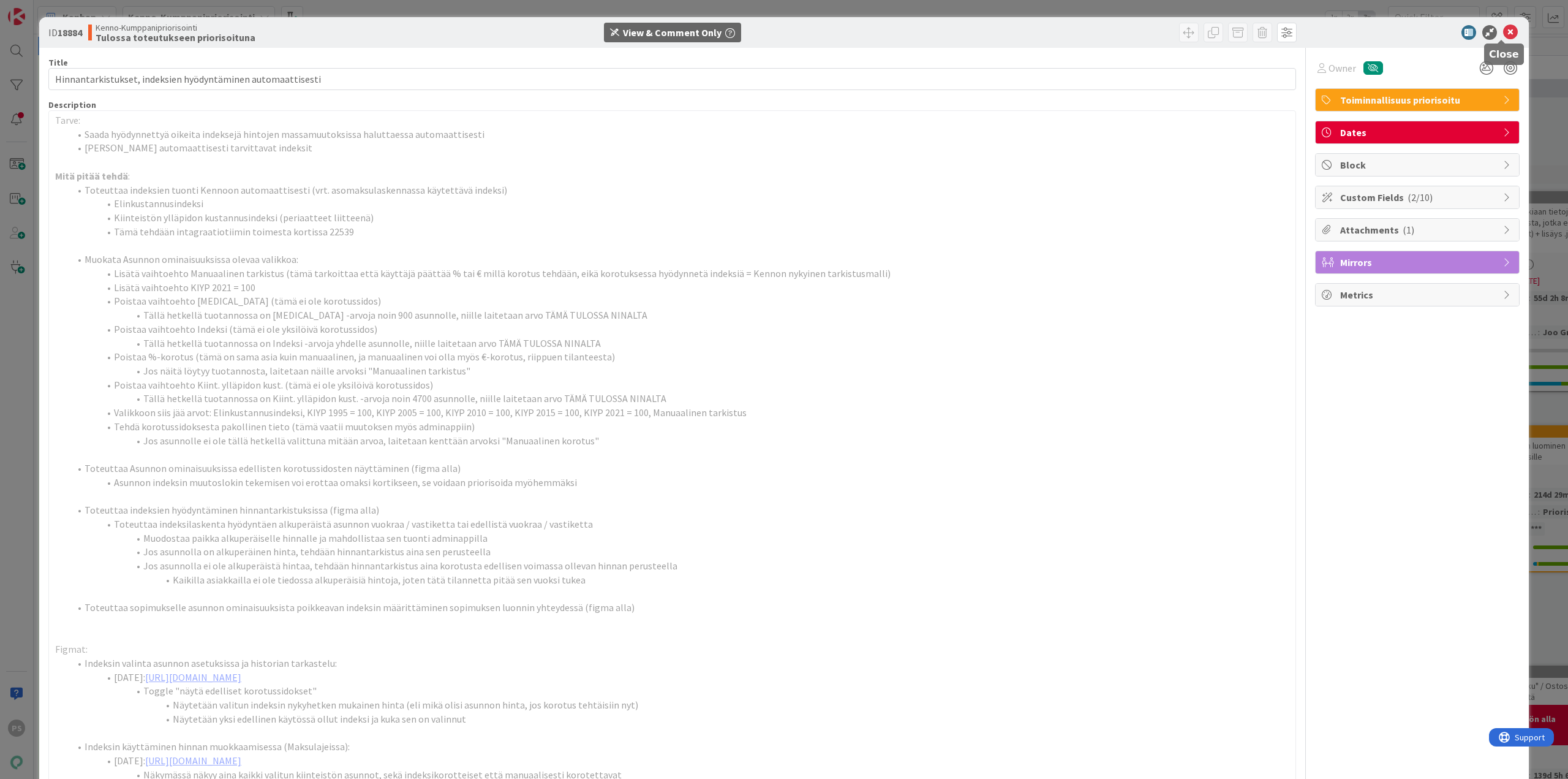
click at [1504, 31] on icon at bounding box center [1511, 32] width 15 height 15
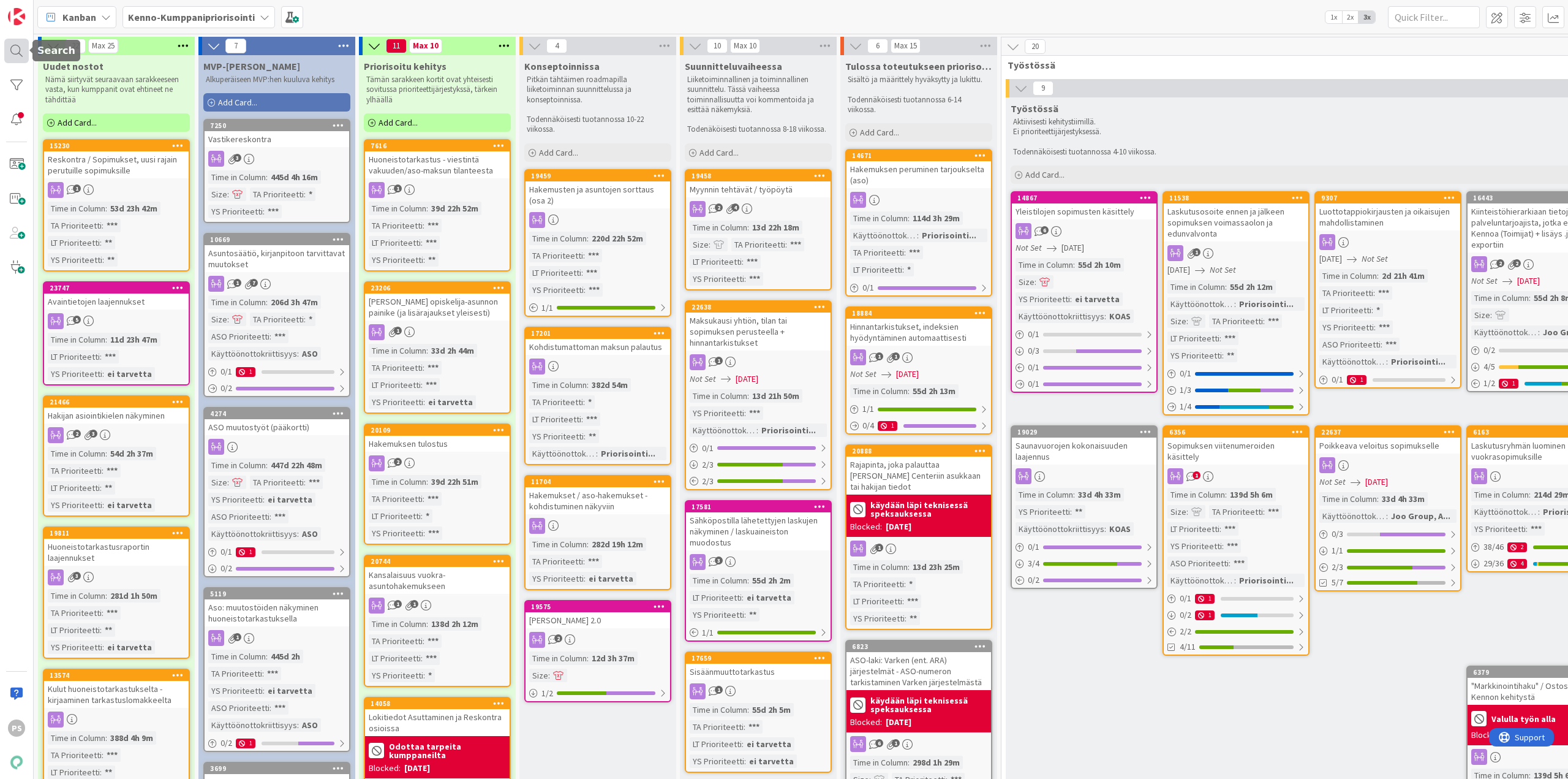
click at [17, 48] on div at bounding box center [16, 50] width 24 height 24
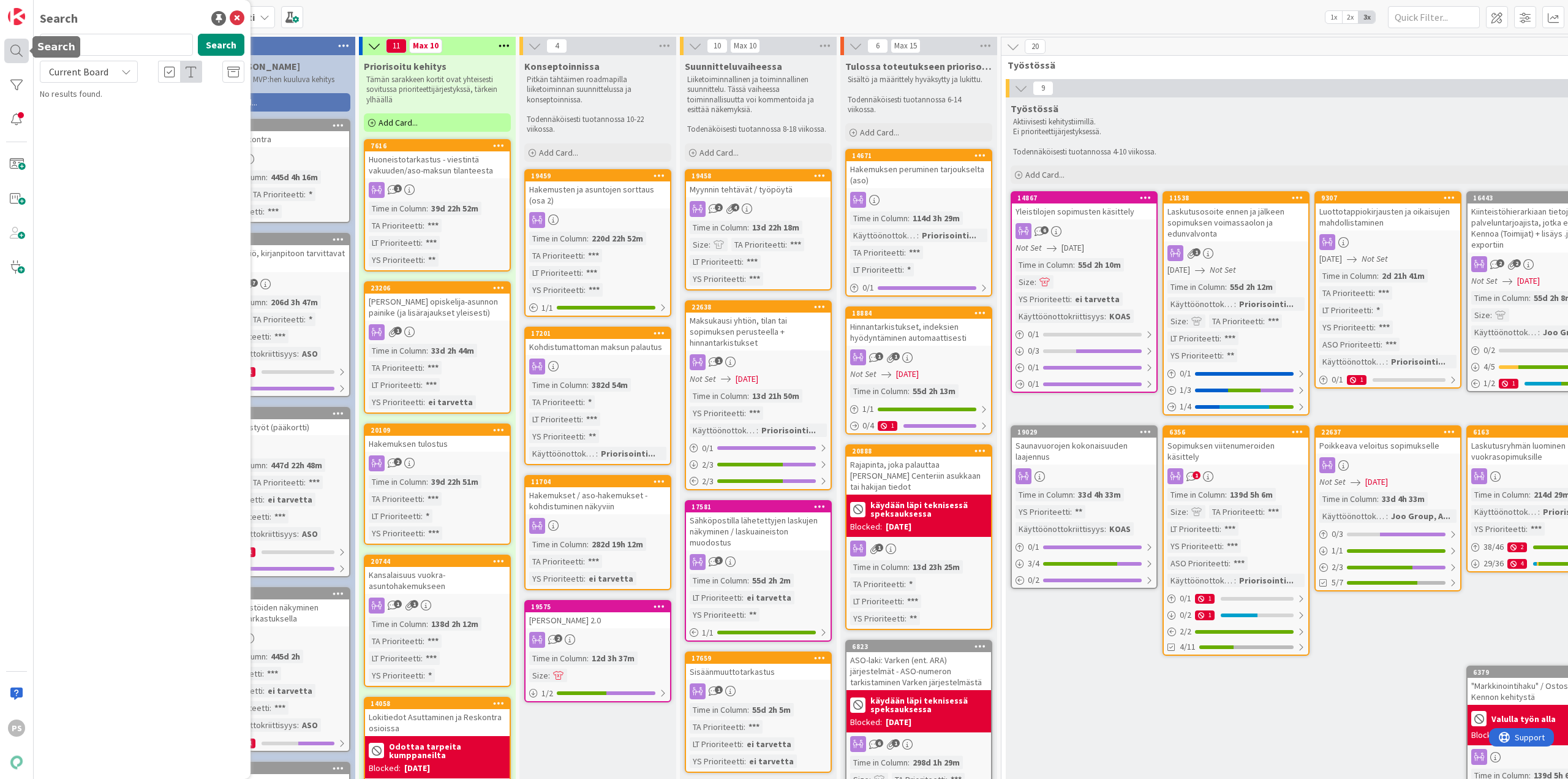
drag, startPoint x: 123, startPoint y: 47, endPoint x: 27, endPoint y: 41, distance: 96.2
click at [26, 45] on div "PS Search indeksi Search Current Board No results found." at bounding box center [17, 390] width 34 height 779
type input "details"
drag, startPoint x: 126, startPoint y: 70, endPoint x: 121, endPoint y: 82, distance: 13.0
click at [126, 71] on icon at bounding box center [127, 72] width 10 height 10
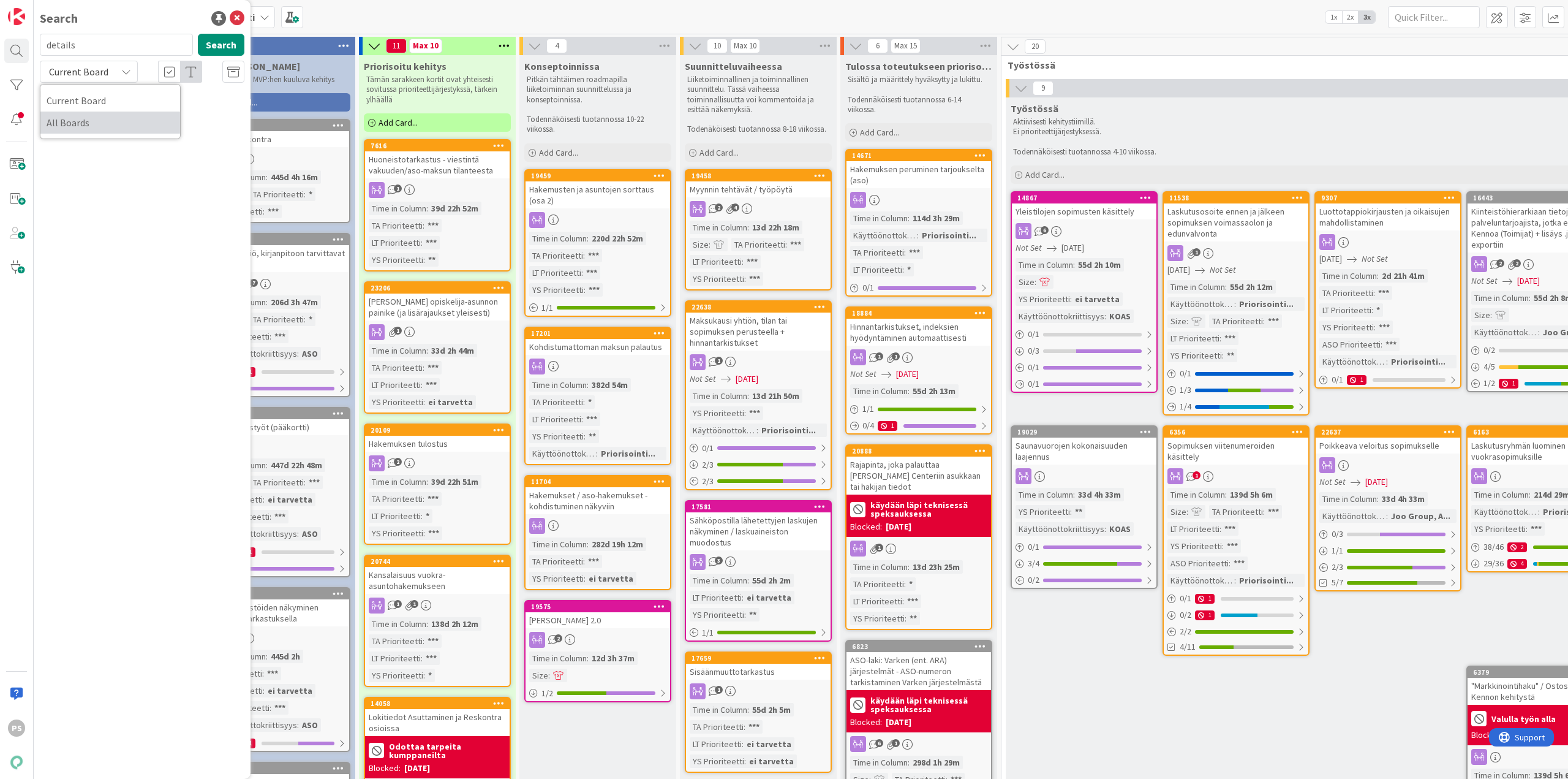
click at [108, 124] on span "All Boards" at bounding box center [110, 122] width 127 height 18
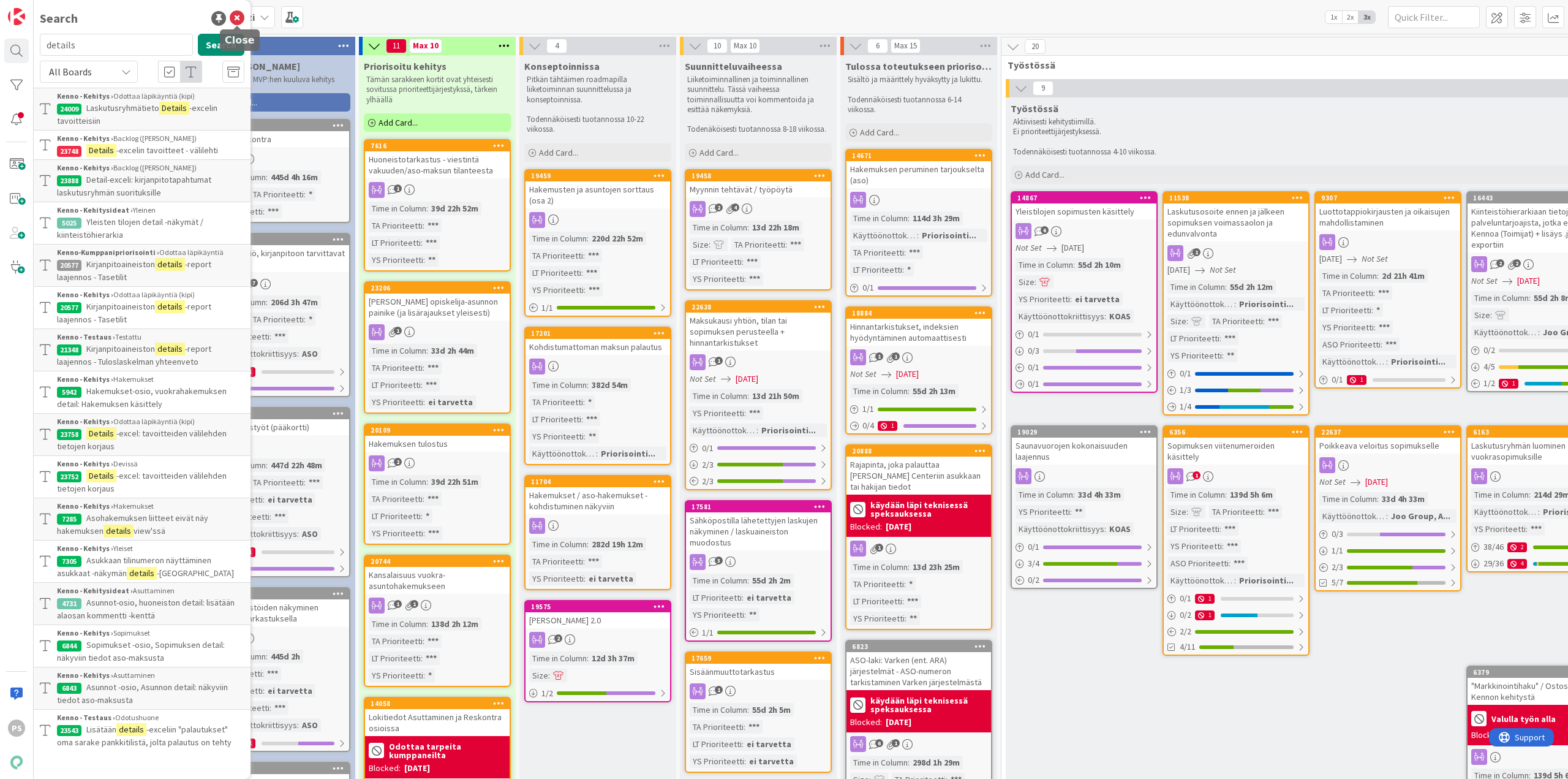
drag, startPoint x: 239, startPoint y: 15, endPoint x: 250, endPoint y: 17, distance: 11.2
click at [240, 15] on icon at bounding box center [237, 18] width 15 height 15
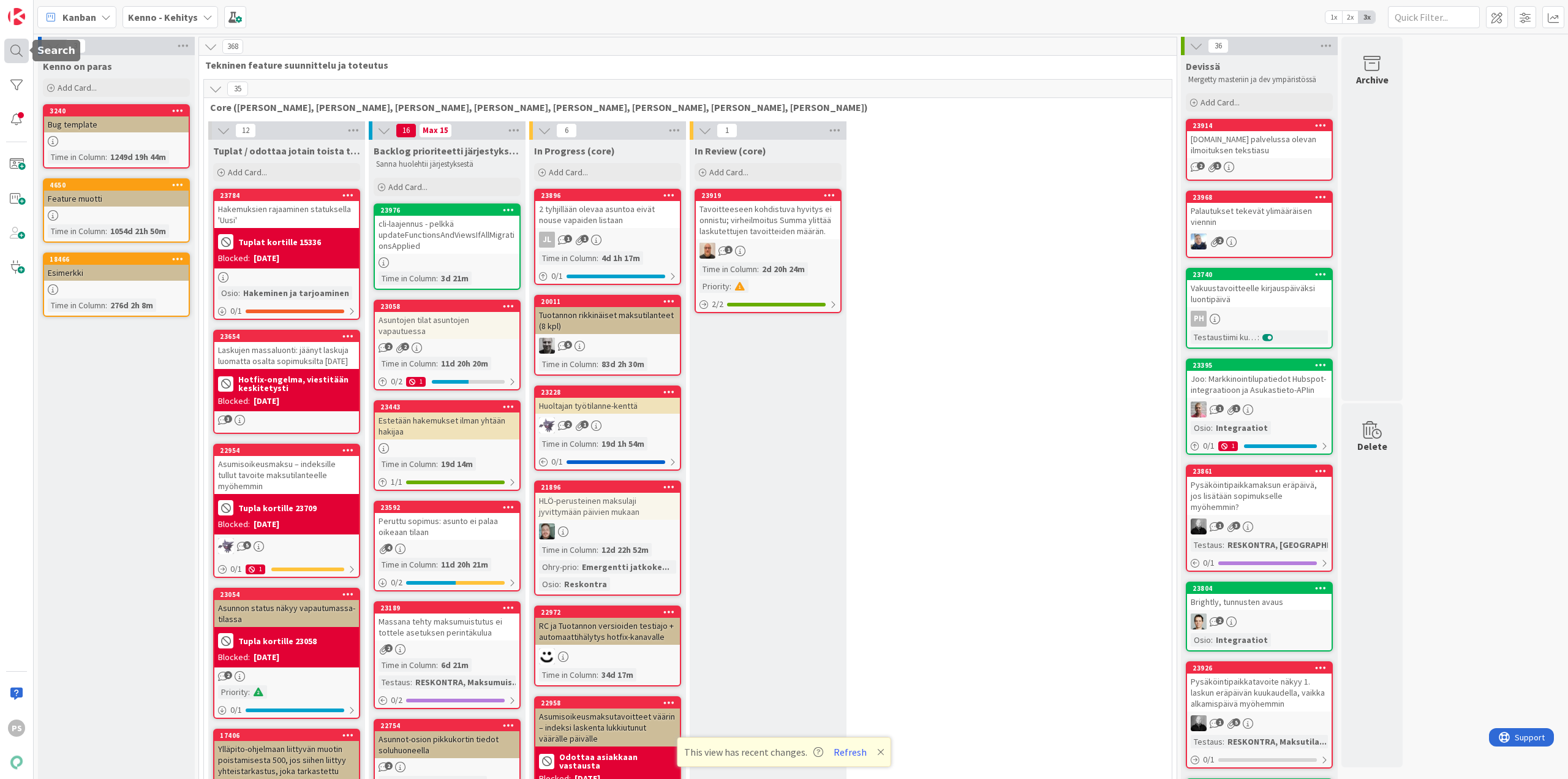
click at [17, 51] on div at bounding box center [16, 50] width 24 height 24
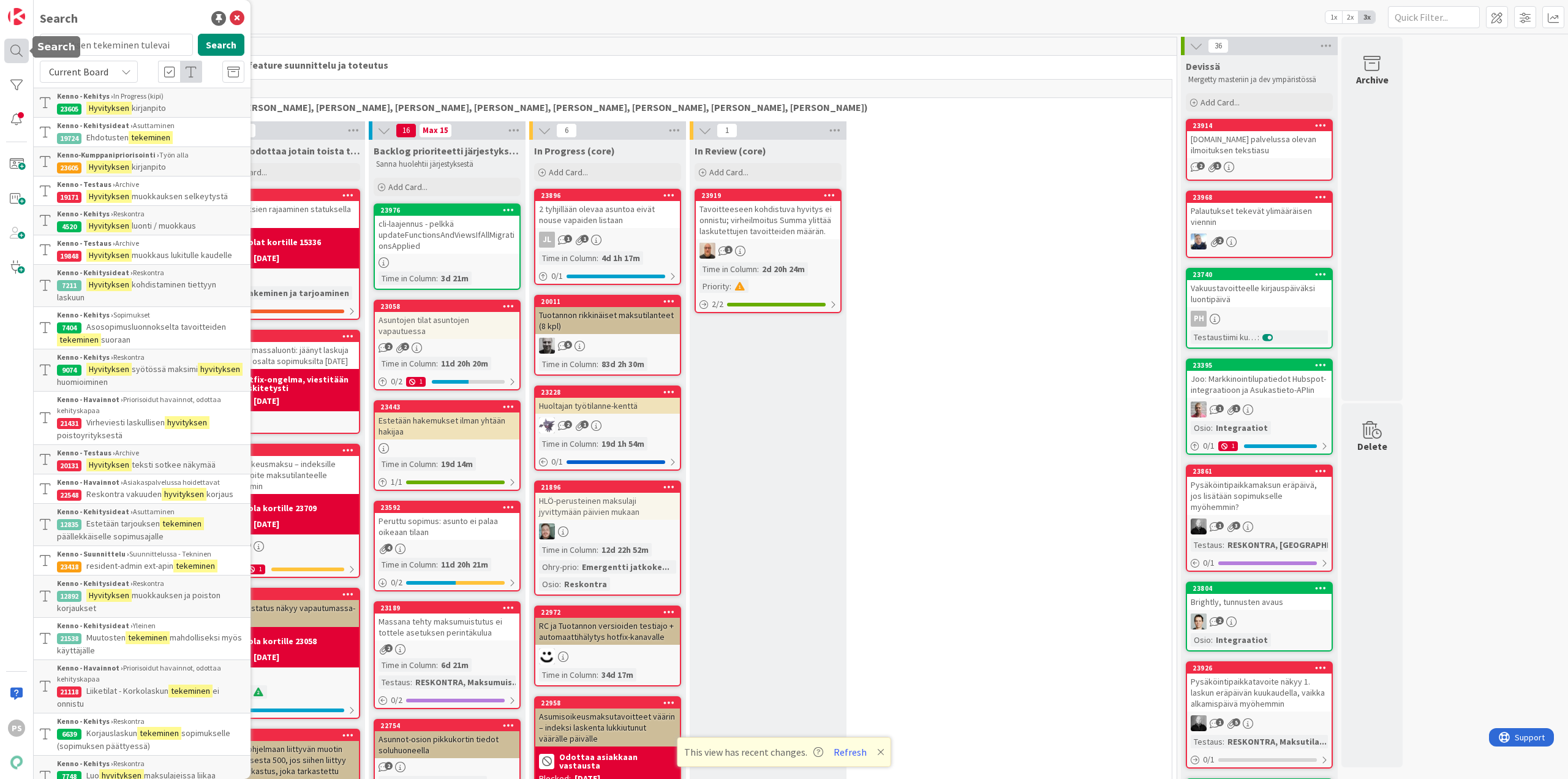
drag, startPoint x: 178, startPoint y: 48, endPoint x: 24, endPoint y: 41, distance: 154.2
click at [24, 41] on div "PS Search hyvityksen tekeminen tulevai Search Current Board Kenno - Kehitys › I…" at bounding box center [17, 390] width 34 height 779
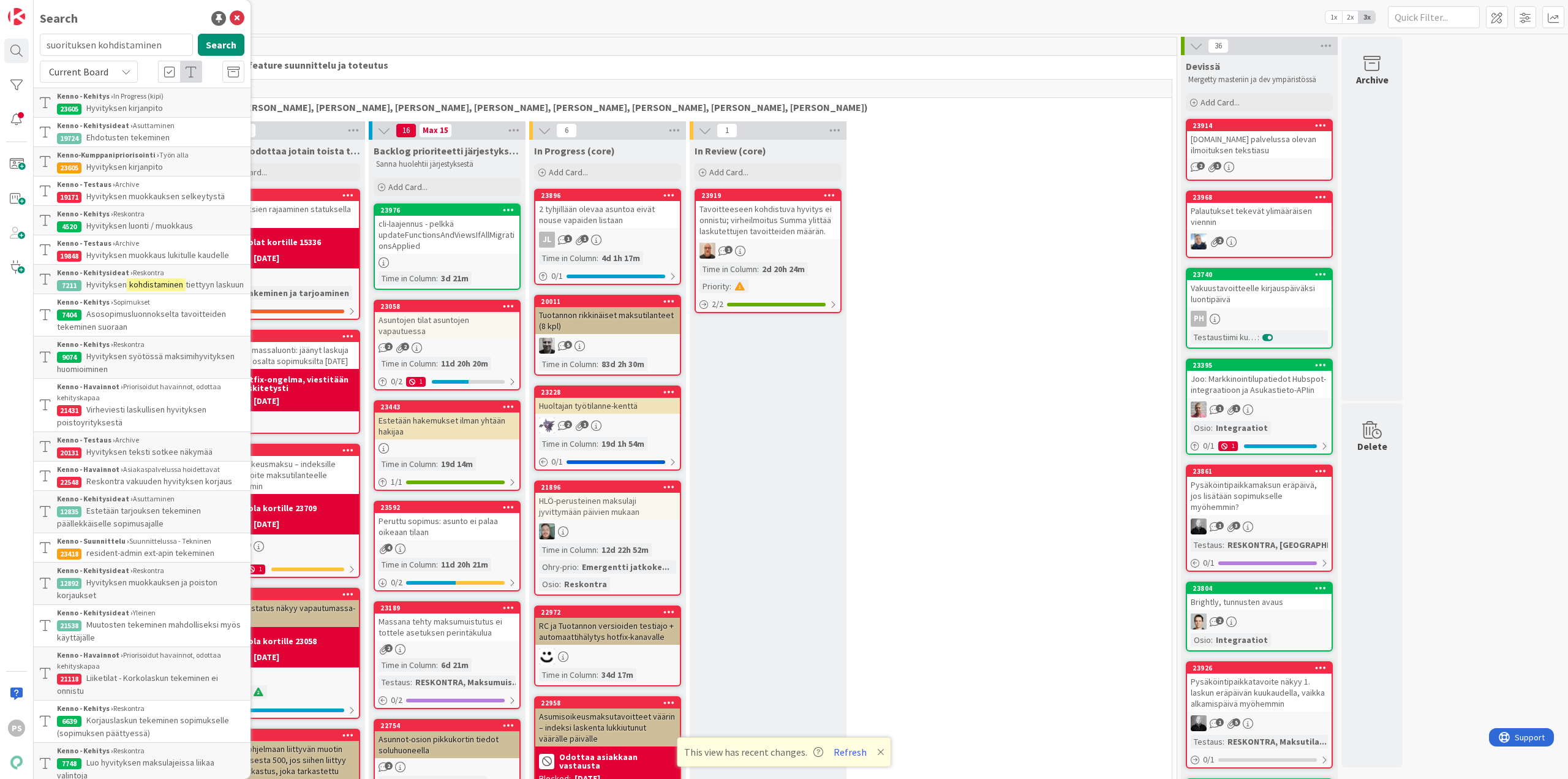
type input "suorituksen kohdistaminen"
click at [122, 72] on icon at bounding box center [127, 72] width 10 height 10
click at [115, 120] on span "All Boards" at bounding box center [110, 122] width 127 height 18
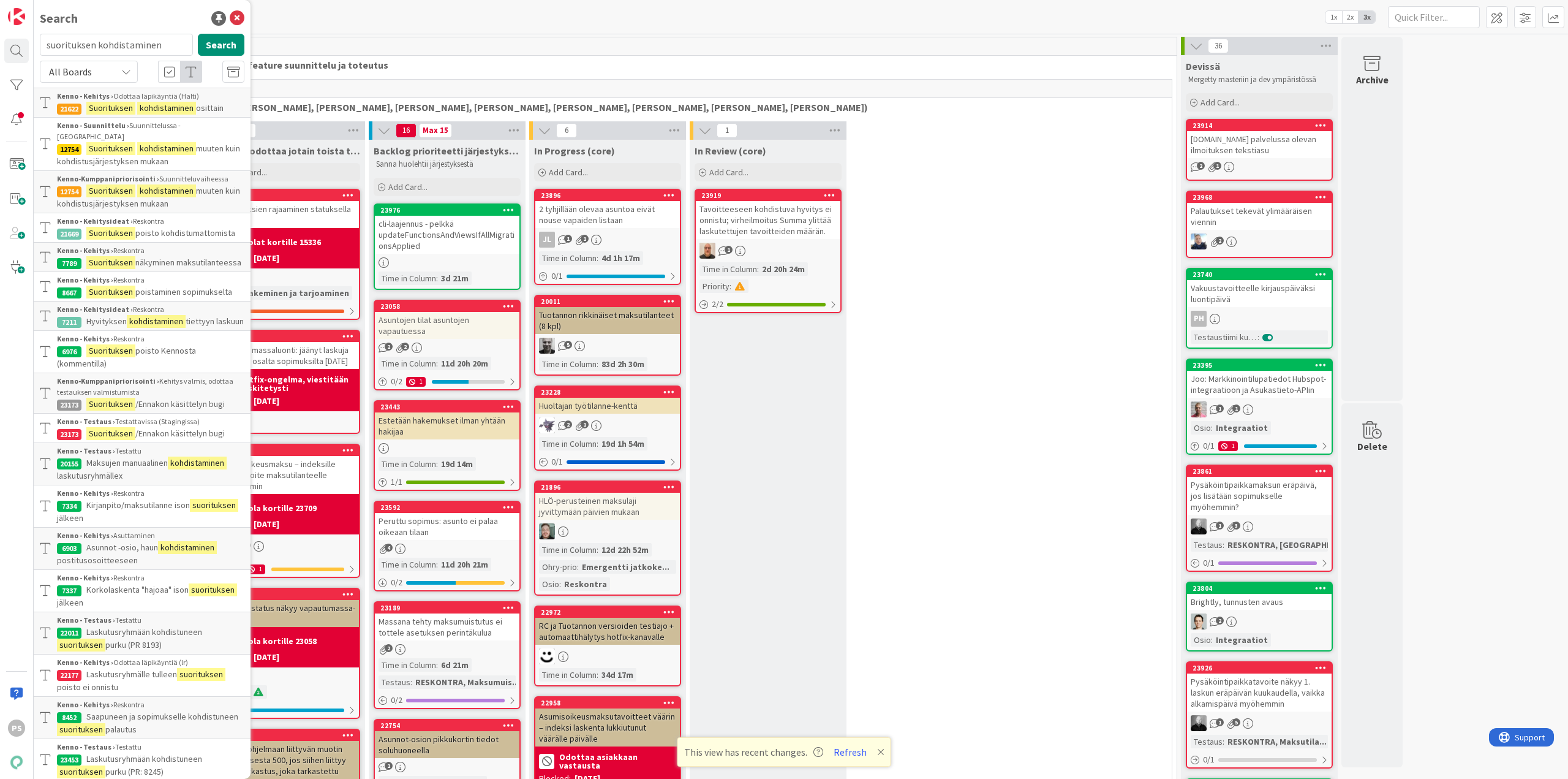
click at [161, 142] on mark "kohdistaminen" at bounding box center [166, 148] width 59 height 13
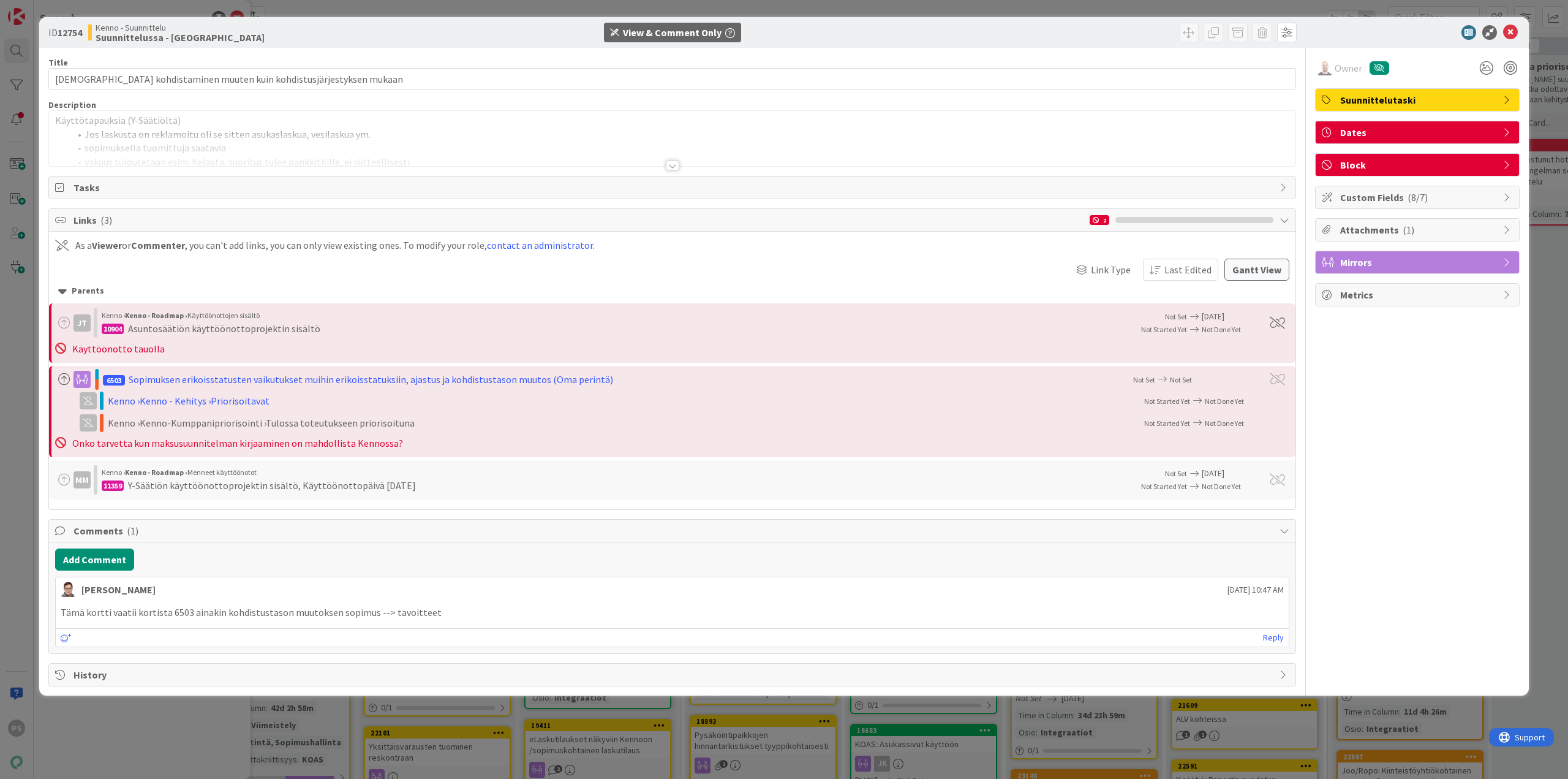
click at [672, 163] on div at bounding box center [672, 166] width 13 height 10
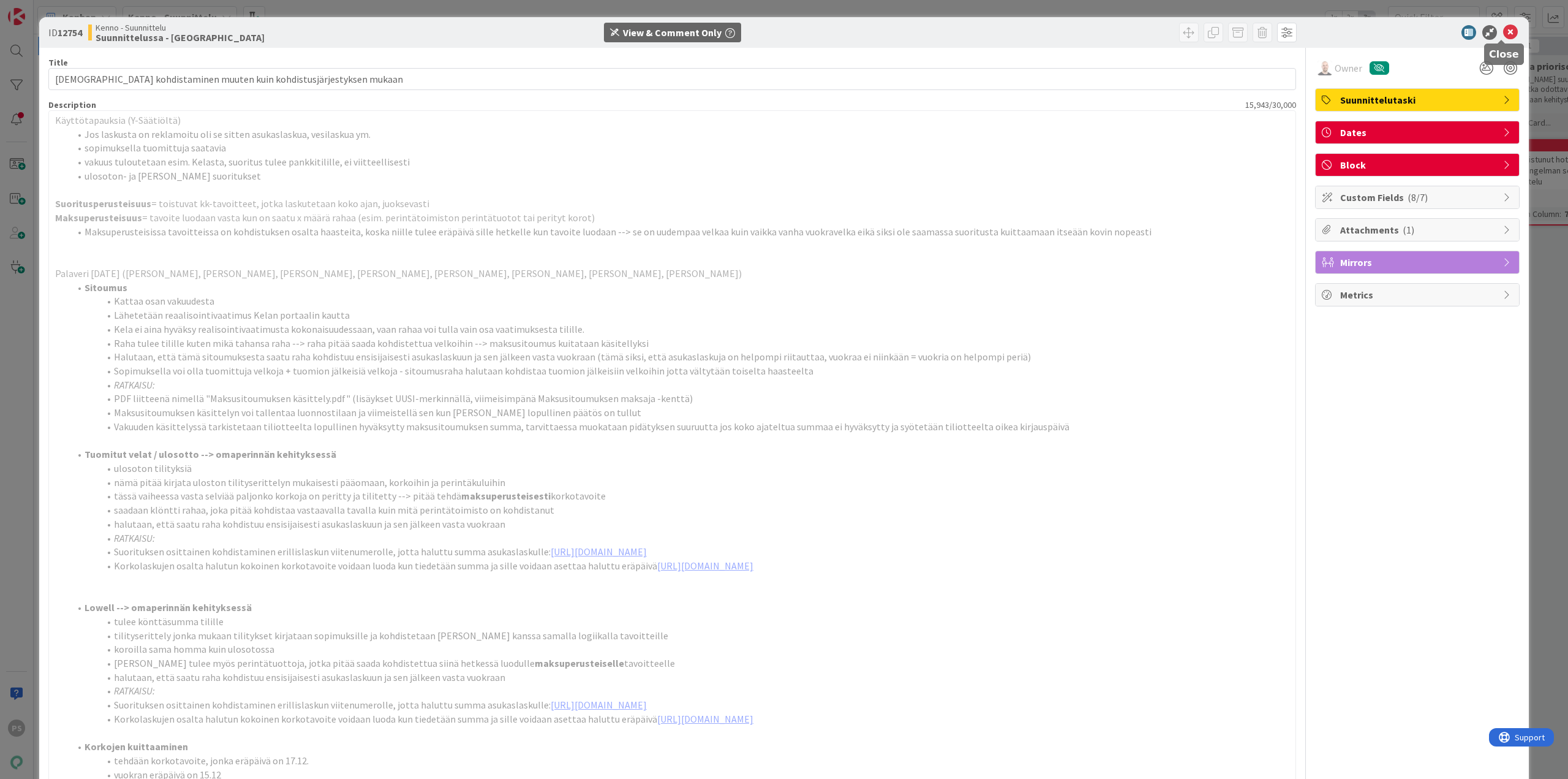
click at [1504, 32] on icon at bounding box center [1511, 32] width 15 height 15
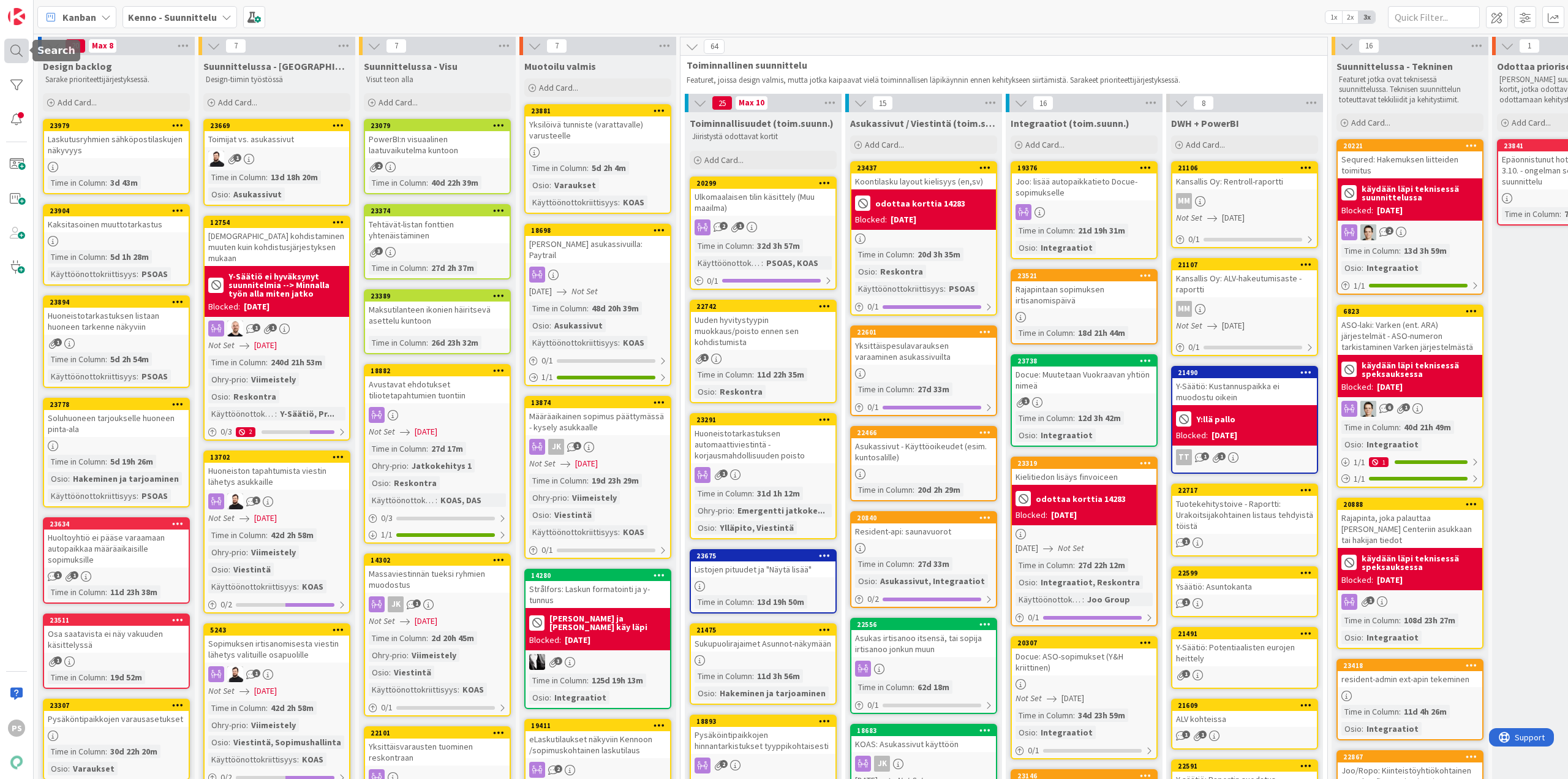
click at [12, 52] on div at bounding box center [16, 50] width 24 height 24
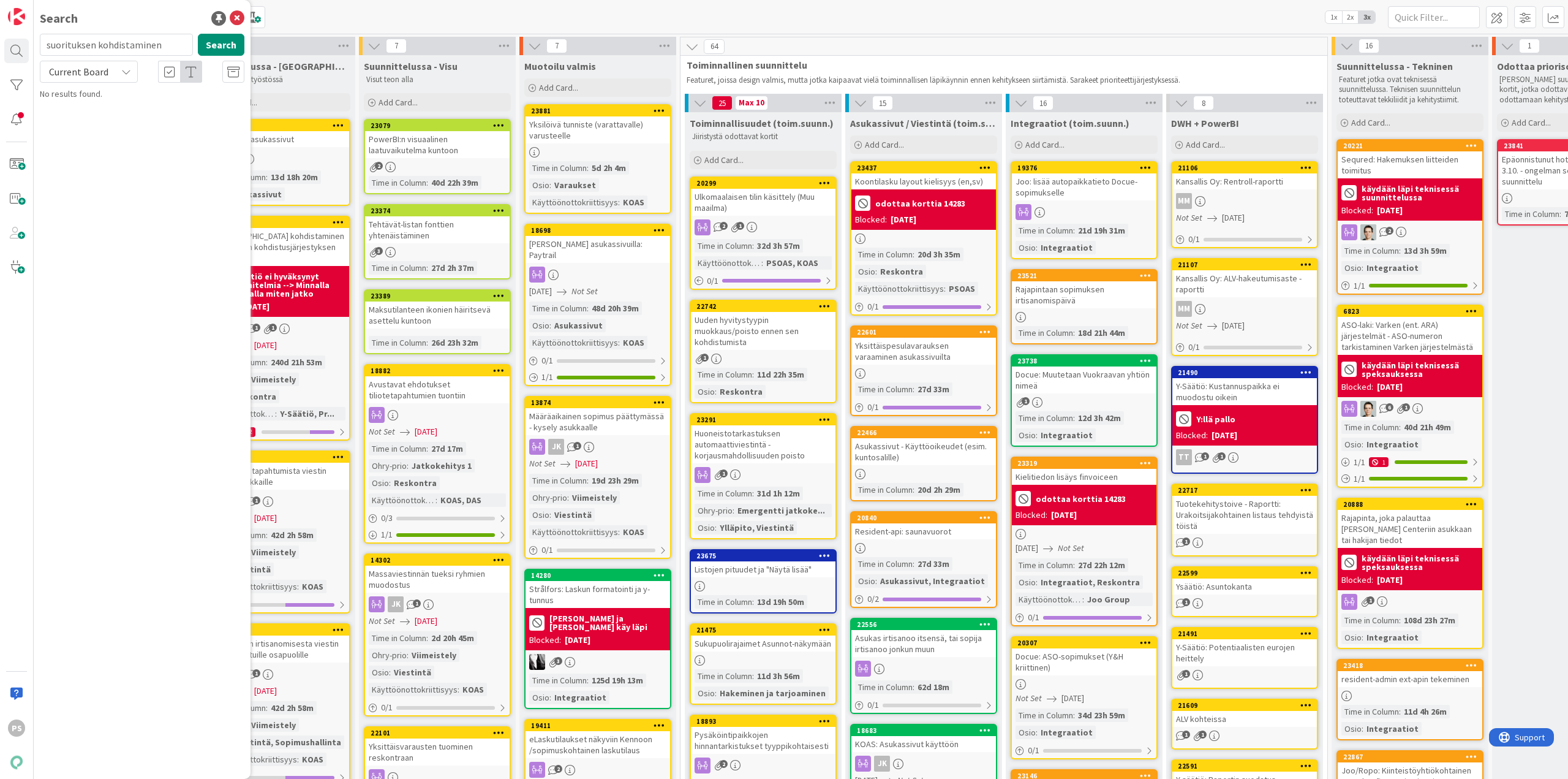
click at [165, 46] on input "suorituksen kohdistaminen" at bounding box center [116, 45] width 153 height 22
type input "suorituksen kohdistaminen"
click at [131, 71] on icon at bounding box center [127, 72] width 10 height 10
click at [97, 117] on span "All Boards" at bounding box center [110, 122] width 127 height 18
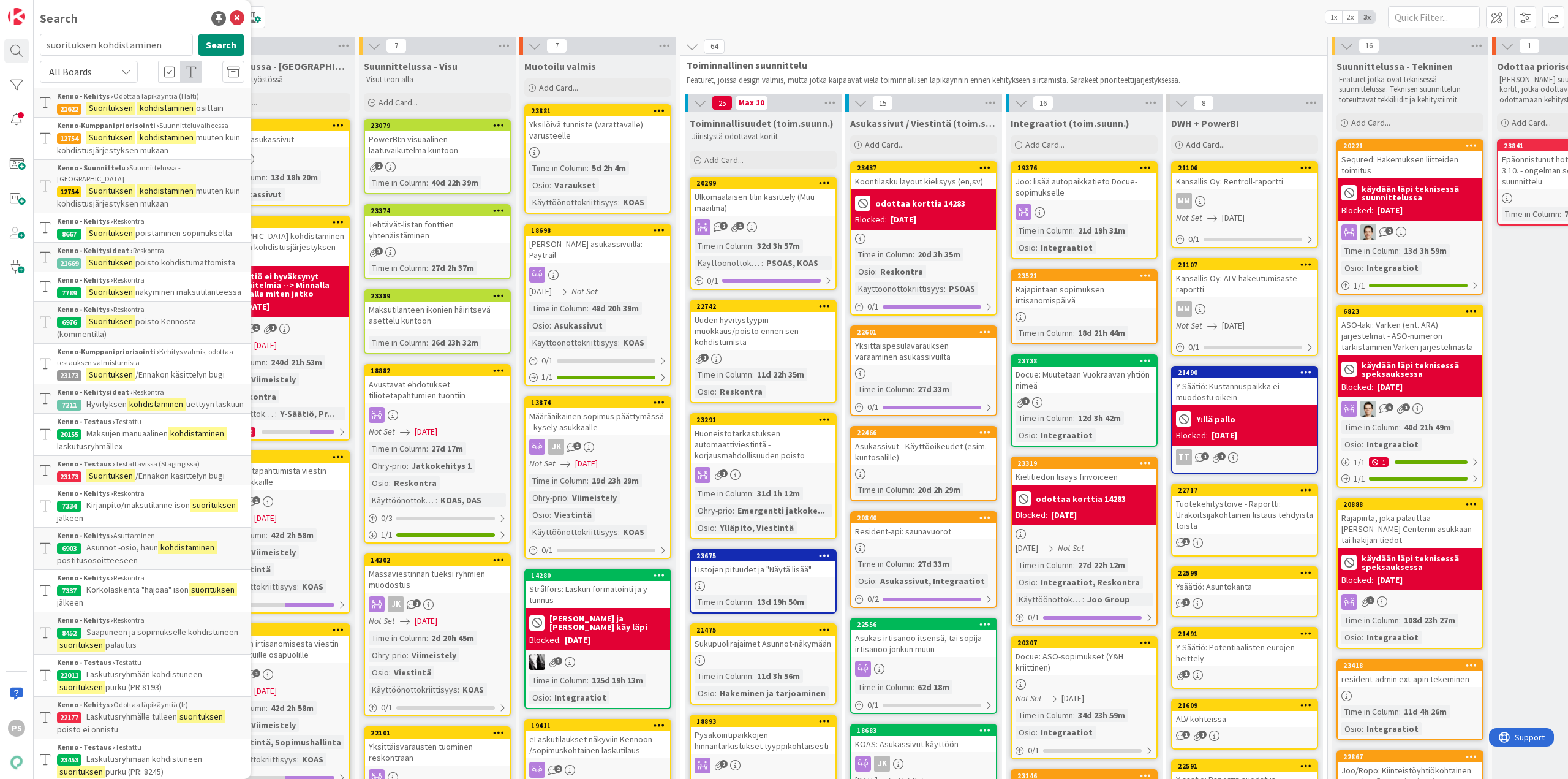
click at [228, 10] on div "Search" at bounding box center [142, 18] width 205 height 18
click at [230, 14] on icon at bounding box center [237, 18] width 15 height 15
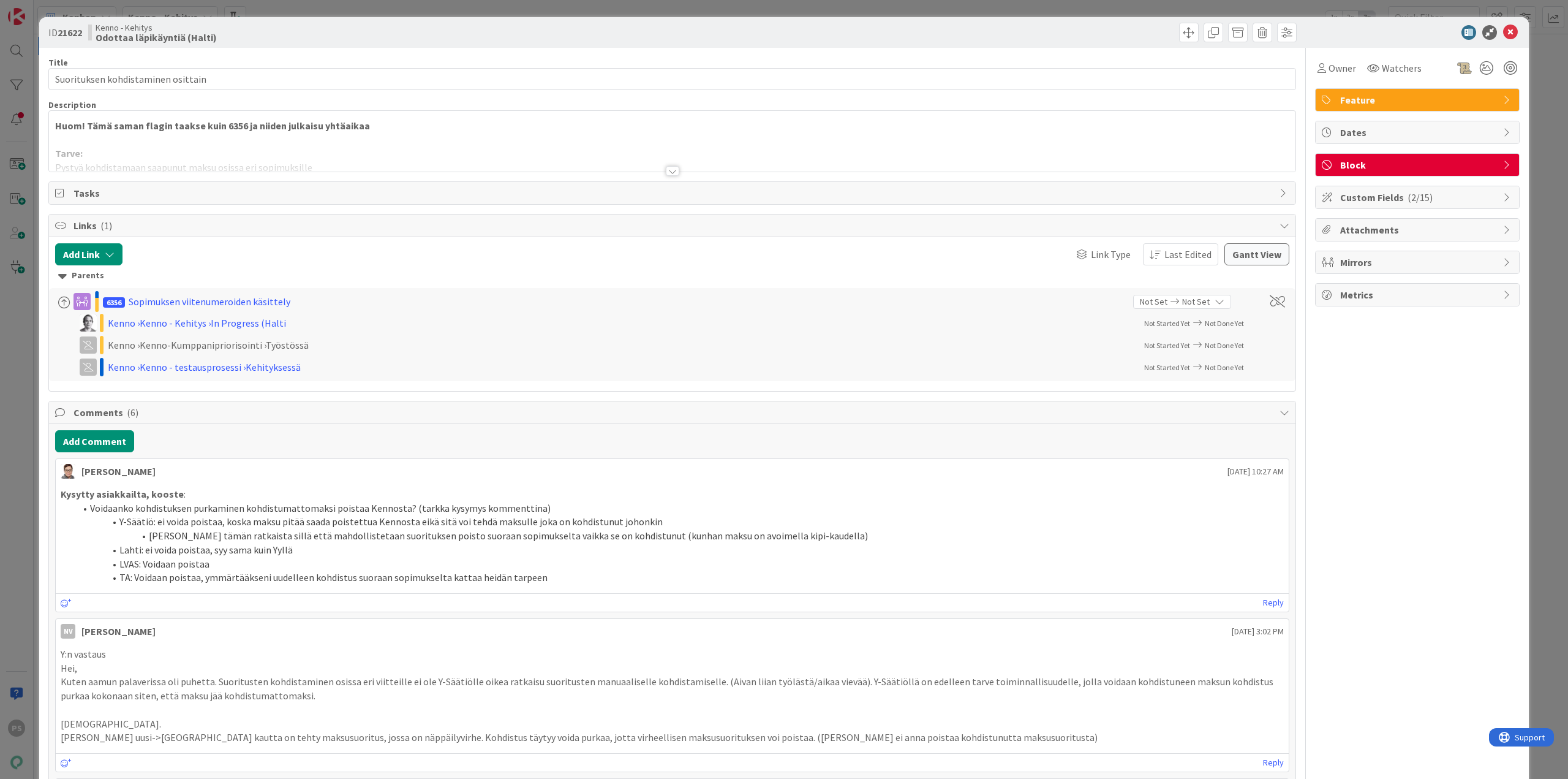
click at [669, 173] on div at bounding box center [672, 171] width 13 height 10
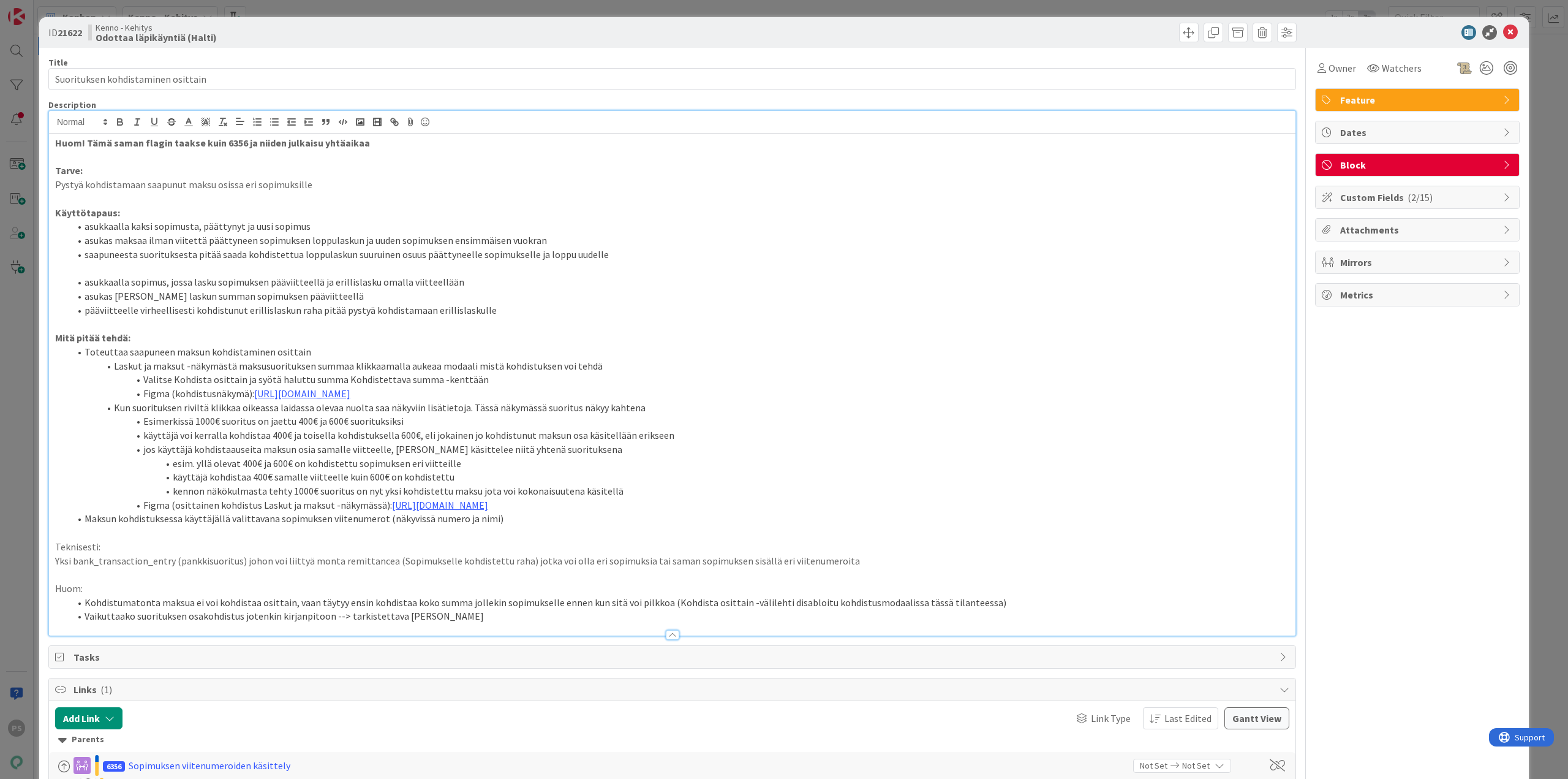
click at [666, 638] on div at bounding box center [672, 635] width 13 height 10
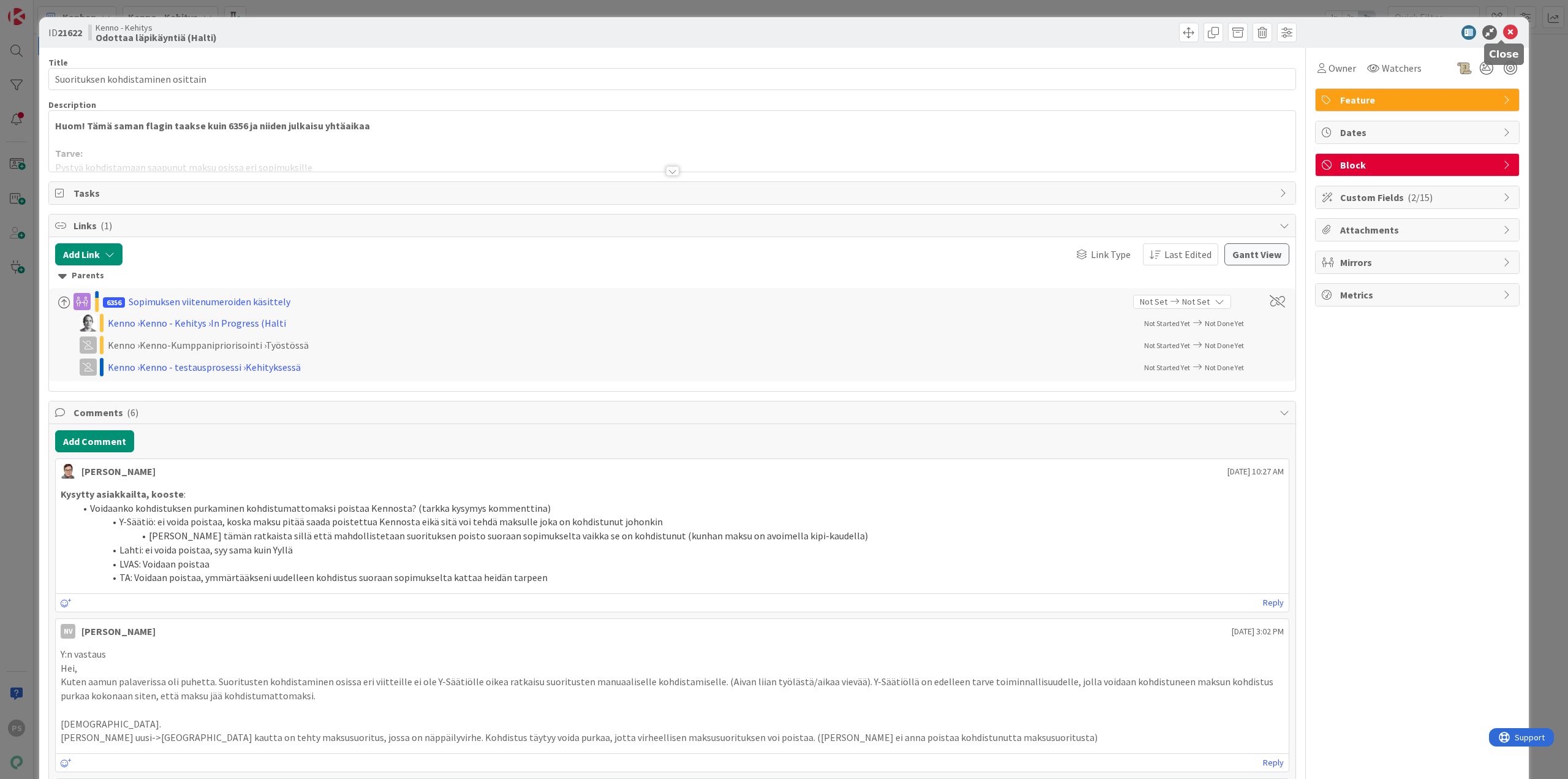
click at [1506, 29] on icon at bounding box center [1511, 32] width 15 height 15
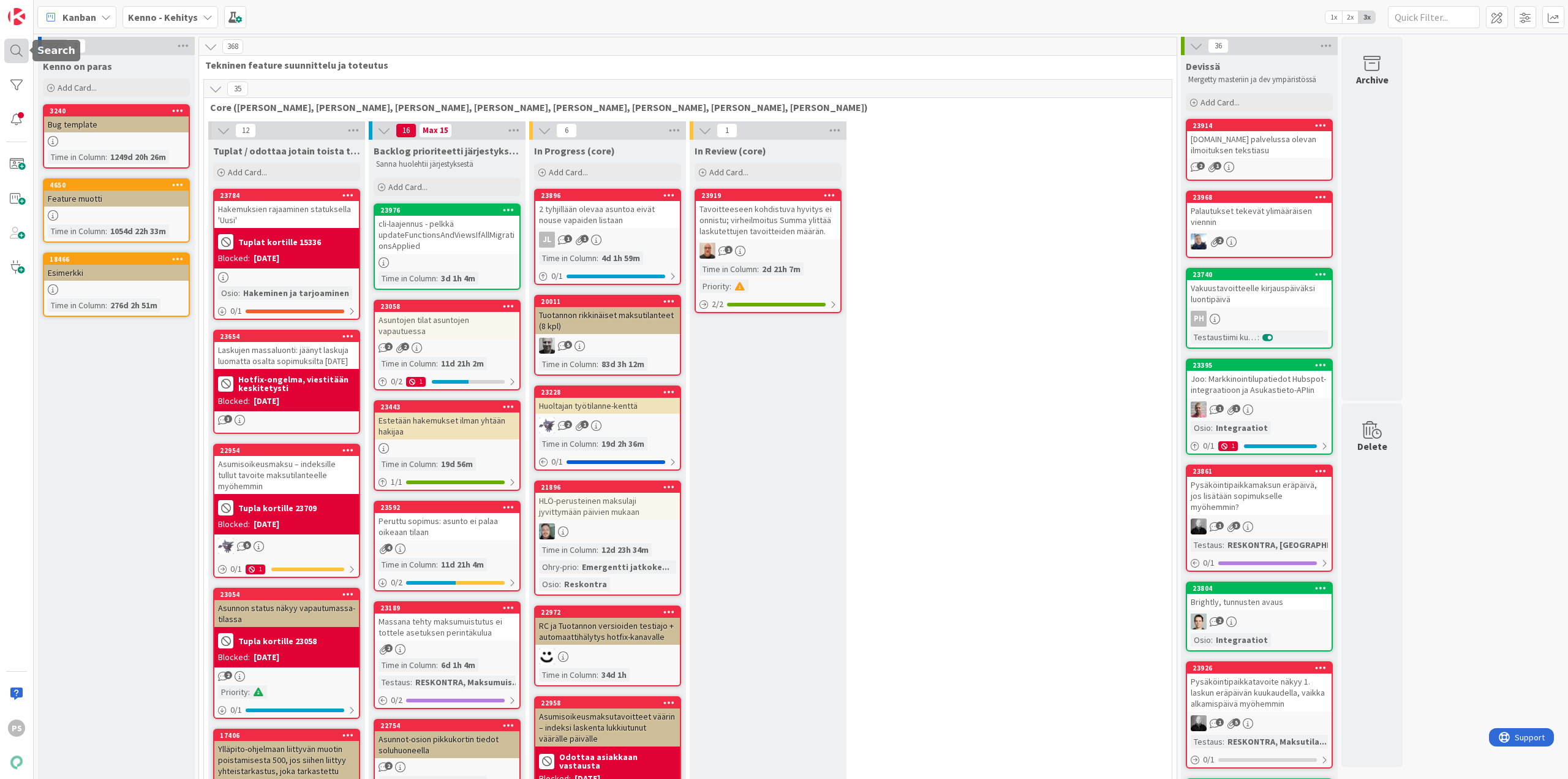
click at [15, 47] on div at bounding box center [16, 50] width 24 height 24
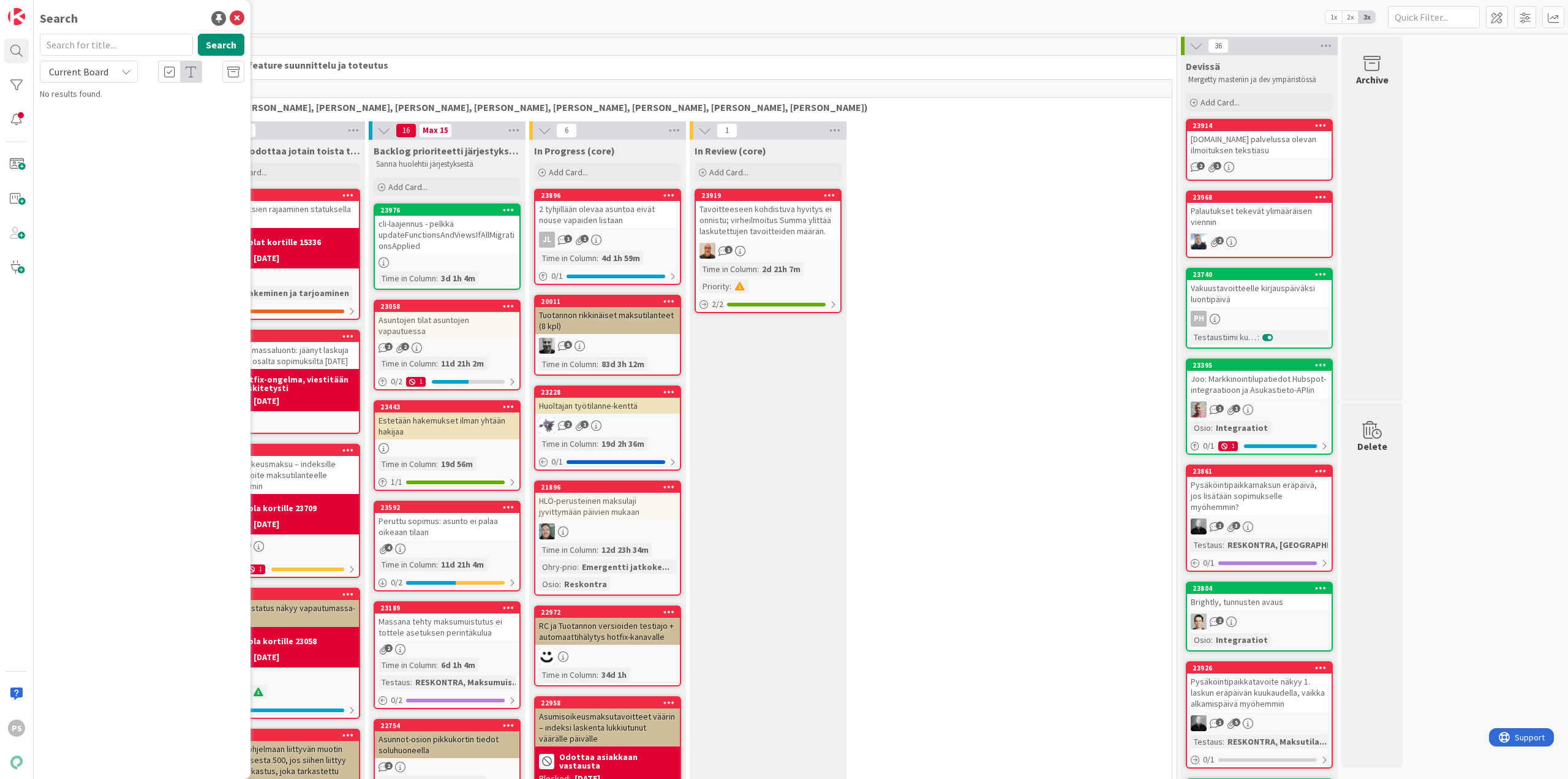
click at [129, 45] on input "text" at bounding box center [116, 45] width 153 height 22
click at [127, 70] on icon at bounding box center [127, 72] width 10 height 10
click at [103, 127] on span "All Boards" at bounding box center [110, 122] width 127 height 18
click at [113, 42] on input "viite" at bounding box center [116, 45] width 153 height 22
type input "v"
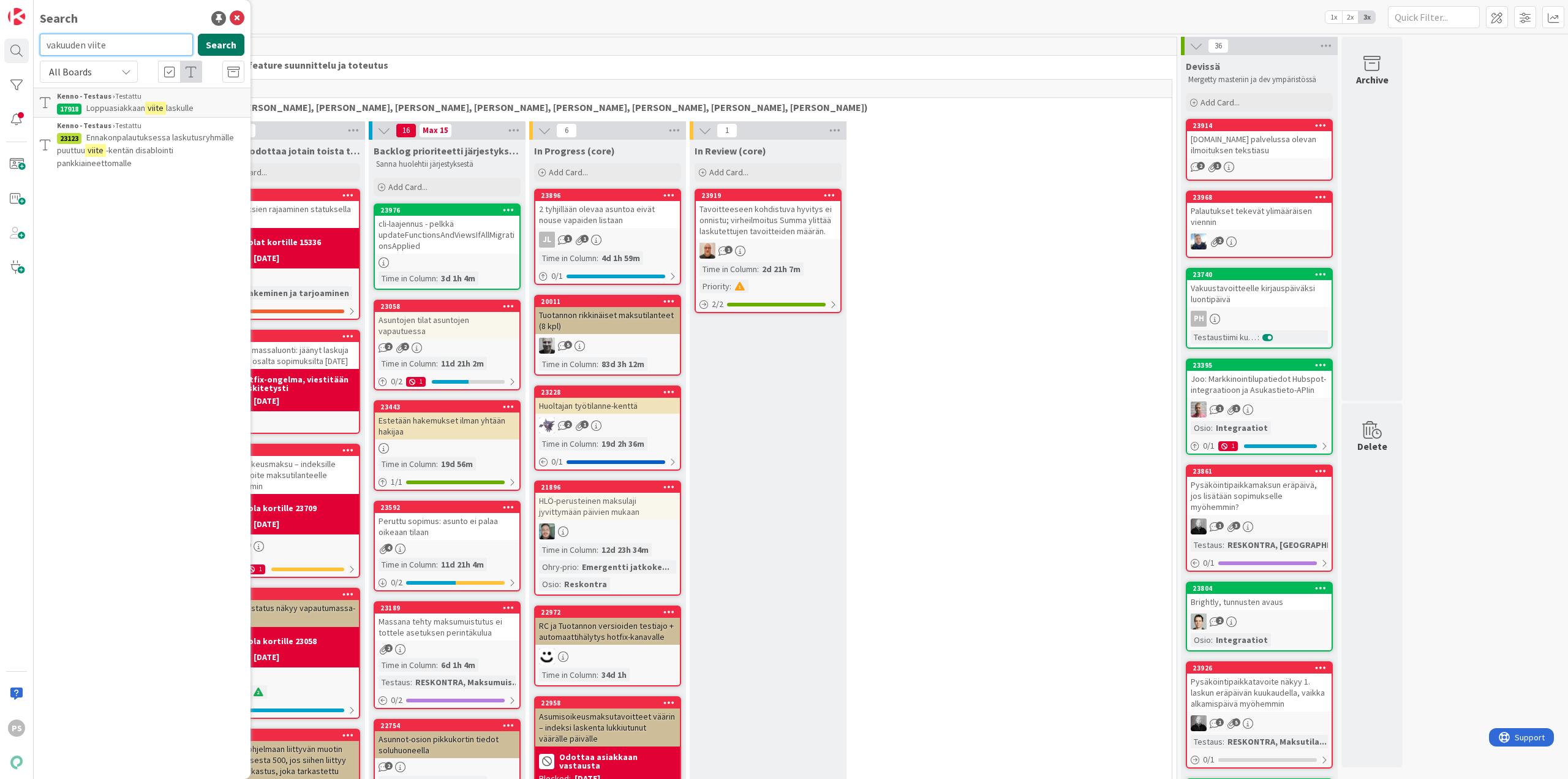
type input "vakuuden viite"
click at [213, 50] on button "Search" at bounding box center [221, 45] width 47 height 22
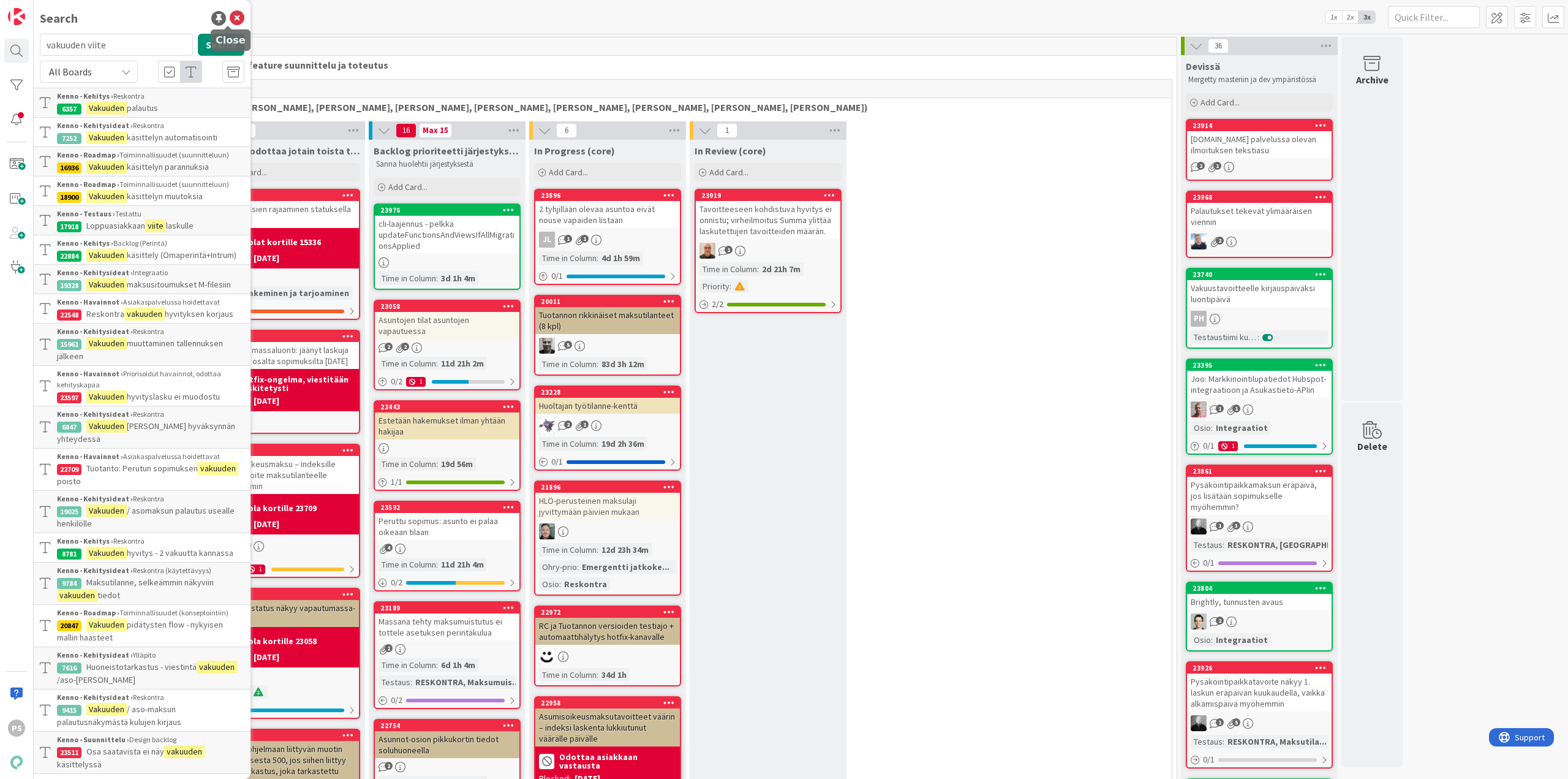
click at [230, 14] on icon at bounding box center [237, 18] width 15 height 15
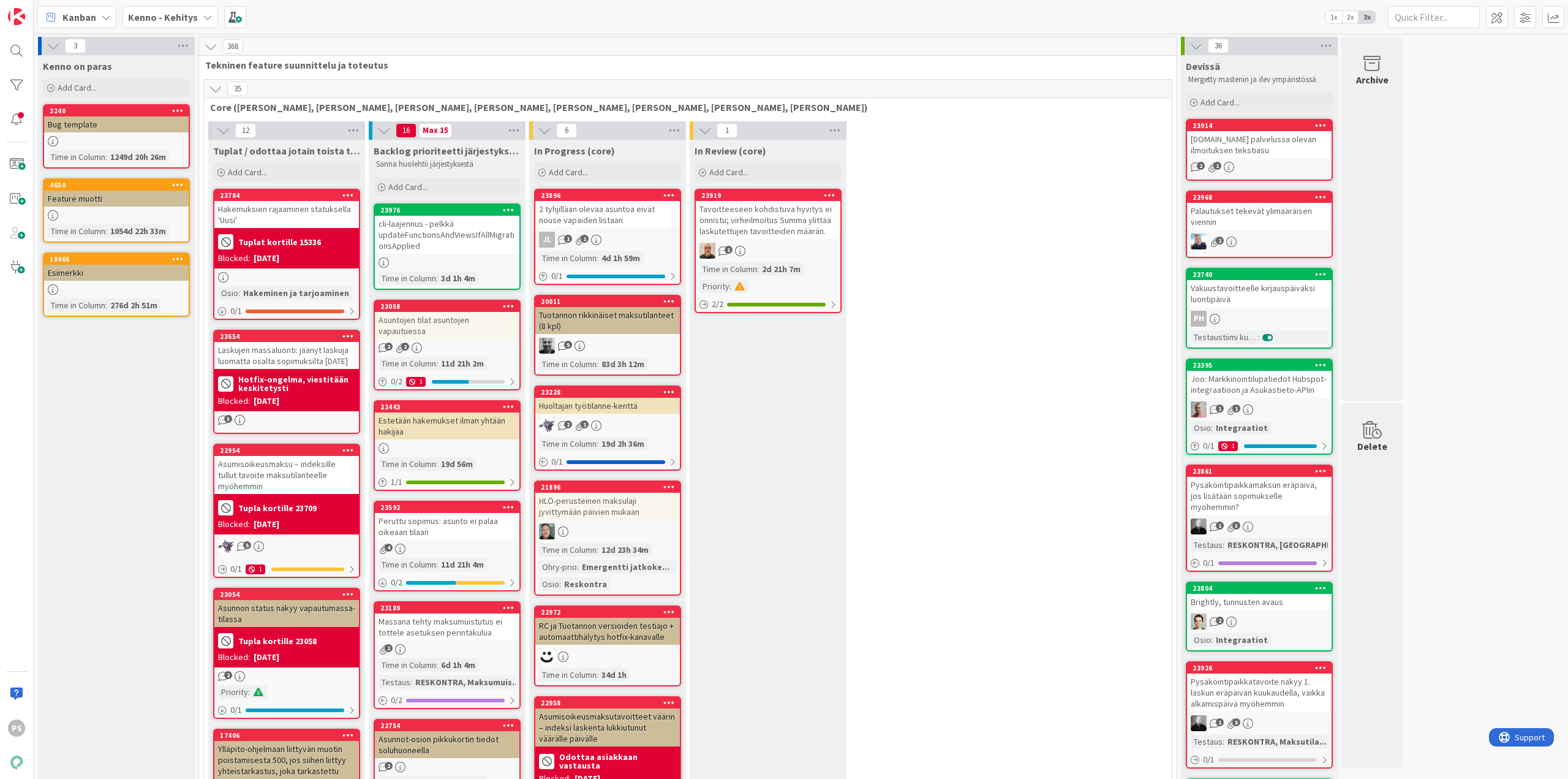
click at [203, 13] on icon at bounding box center [208, 17] width 10 height 10
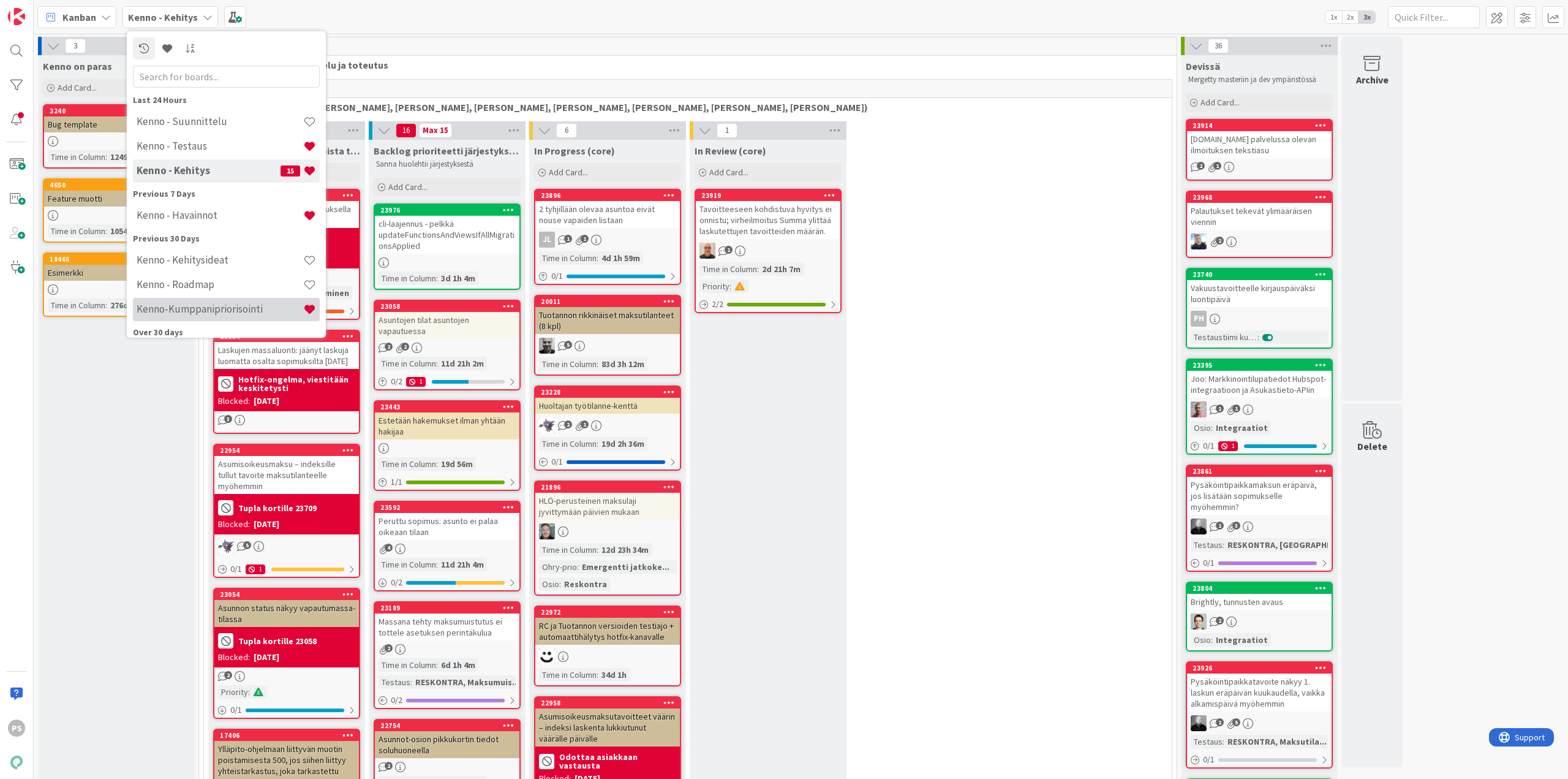
click at [243, 310] on h4 "Kenno-Kumppanipriorisointi" at bounding box center [220, 309] width 166 height 13
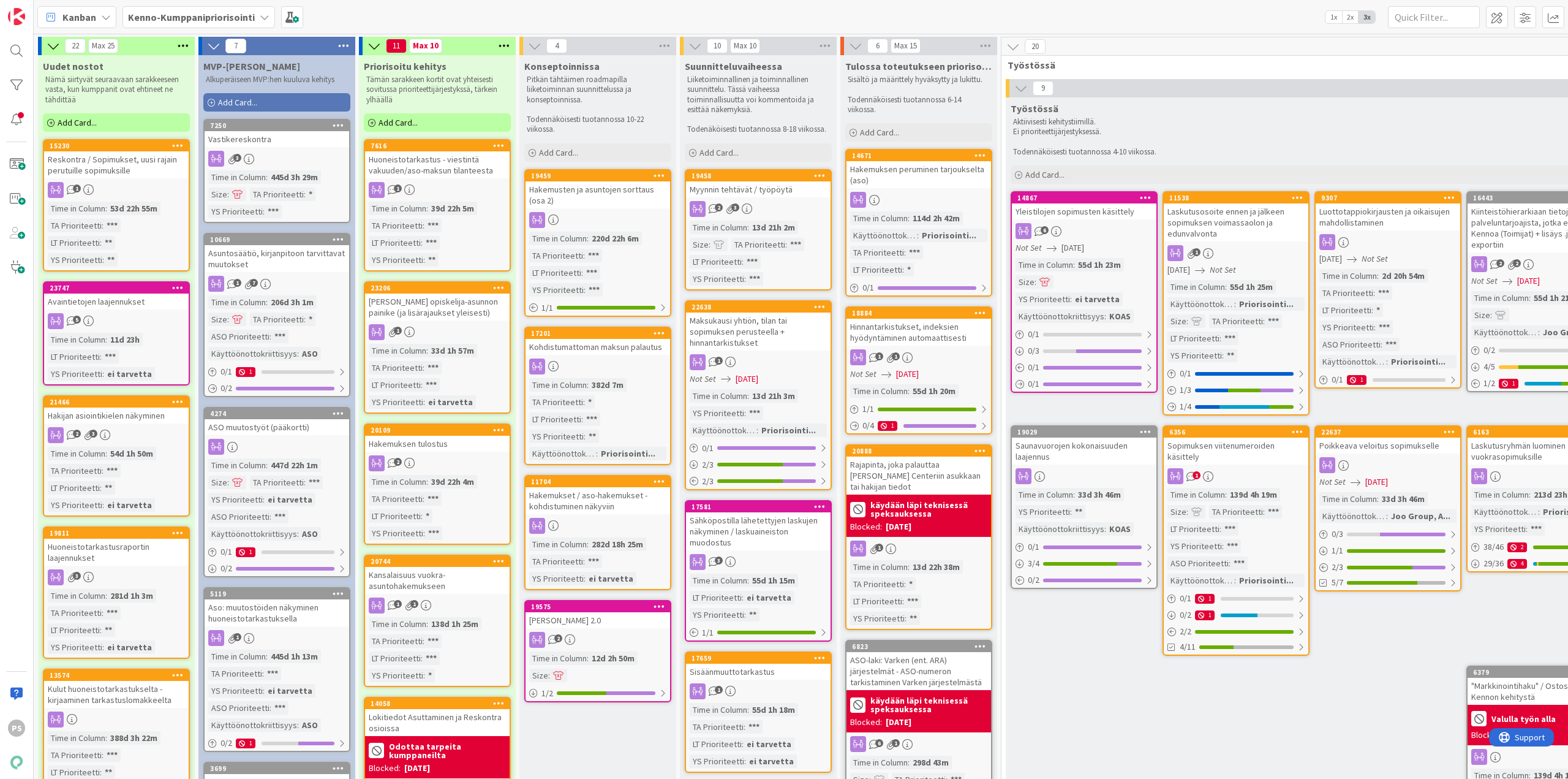
click at [1236, 448] on div "Sopimuksen viitenumeroiden käsittely" at bounding box center [1236, 451] width 145 height 27
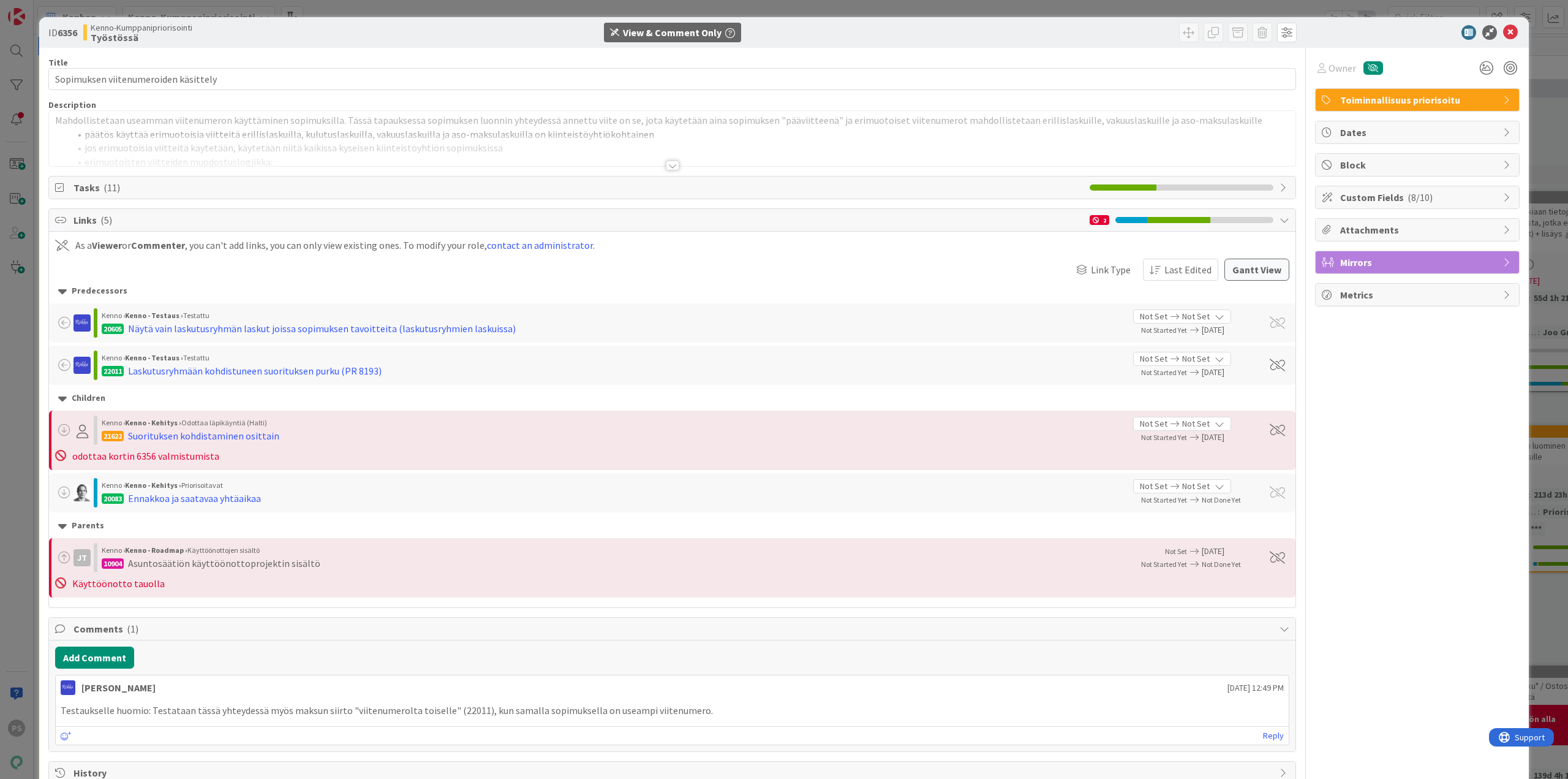
click at [671, 165] on div at bounding box center [672, 166] width 13 height 10
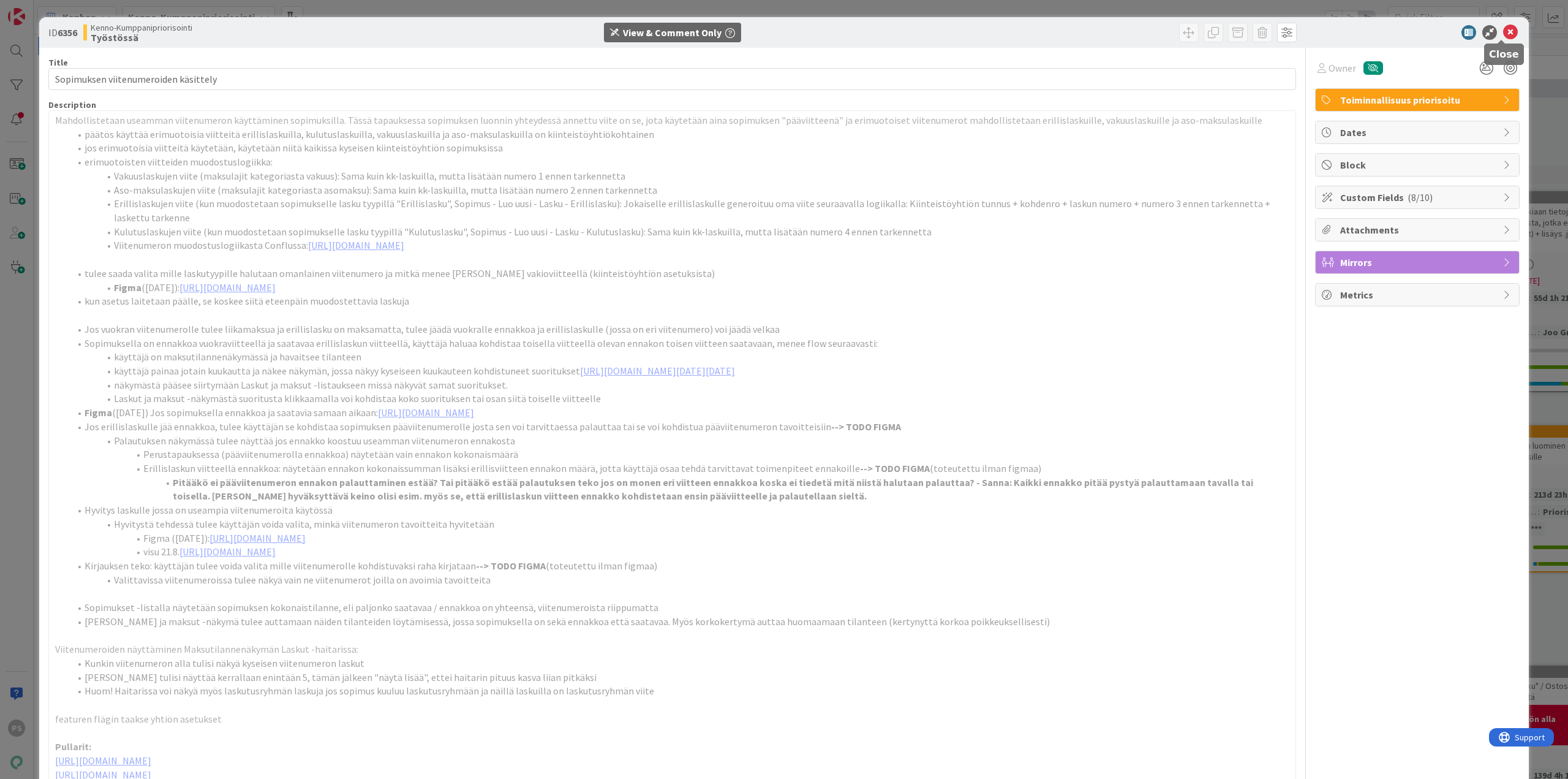
click at [1504, 30] on icon at bounding box center [1511, 32] width 15 height 15
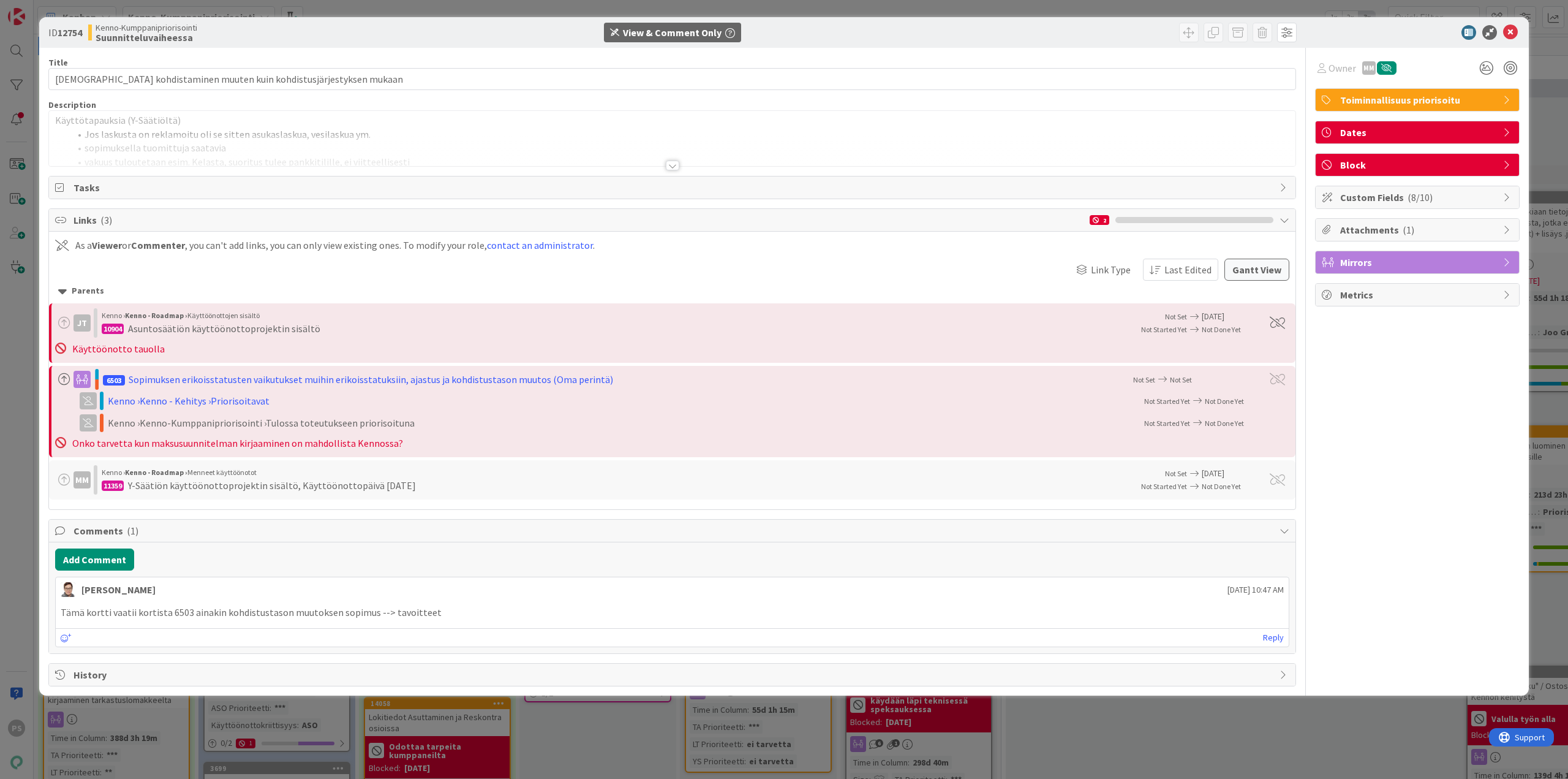
click at [672, 166] on div at bounding box center [672, 166] width 13 height 10
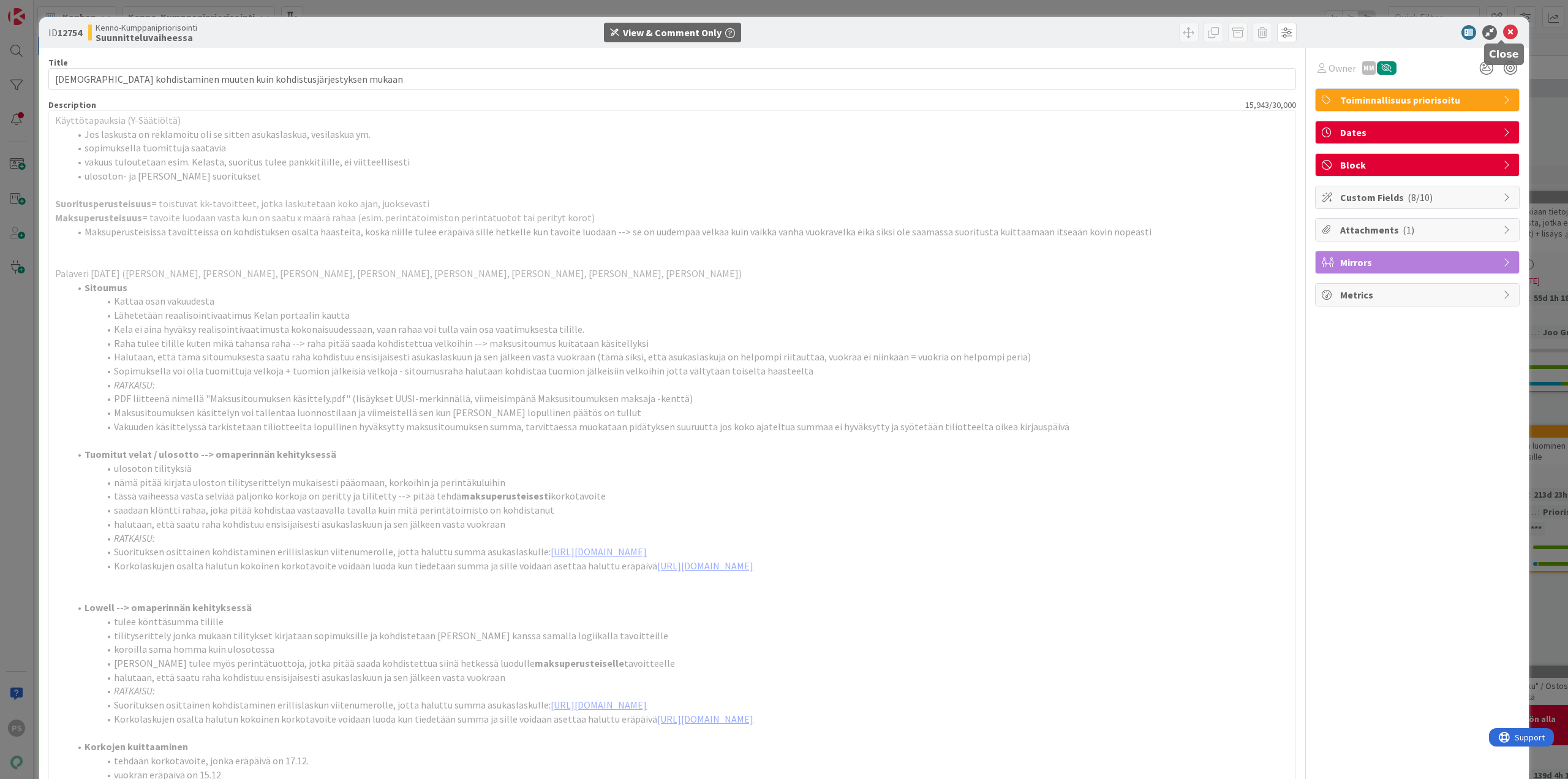
click at [1504, 29] on icon at bounding box center [1511, 32] width 15 height 15
